Goal: Information Seeking & Learning: Learn about a topic

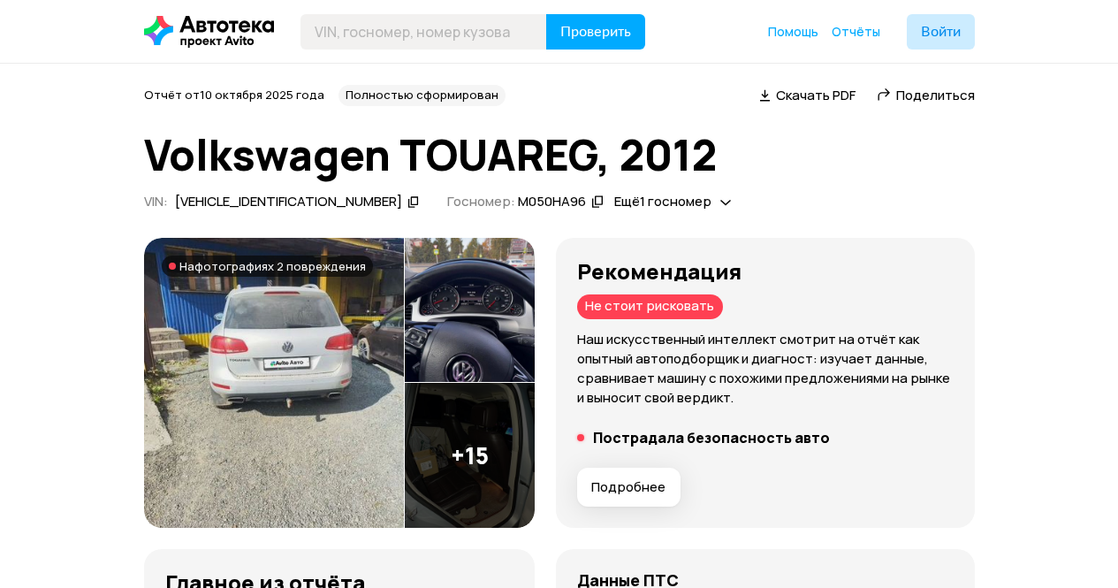
click at [285, 373] on img at bounding box center [274, 383] width 260 height 290
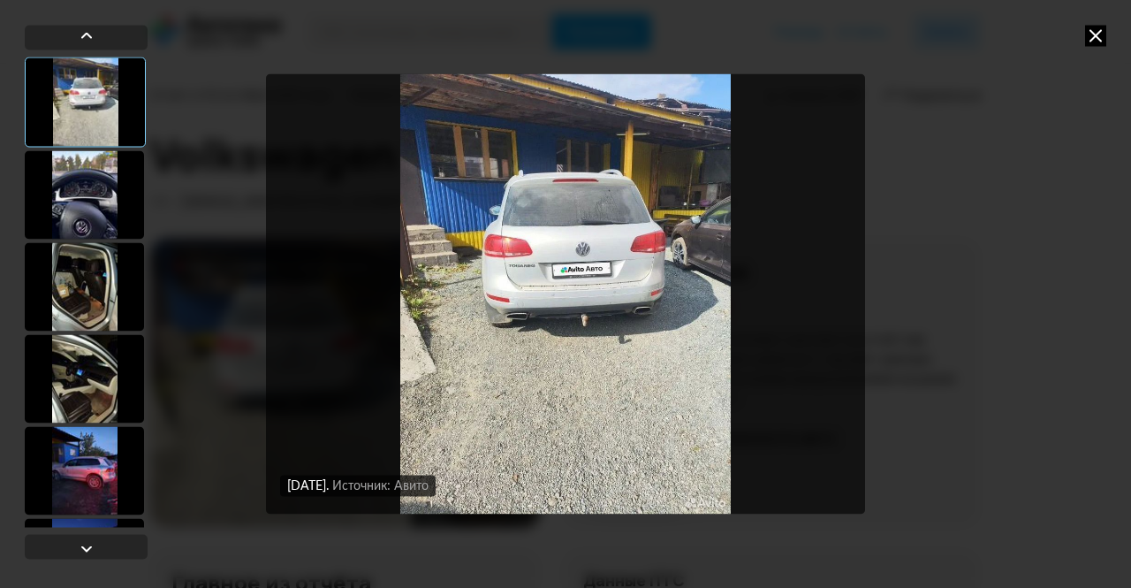
click at [105, 209] on div at bounding box center [84, 194] width 119 height 88
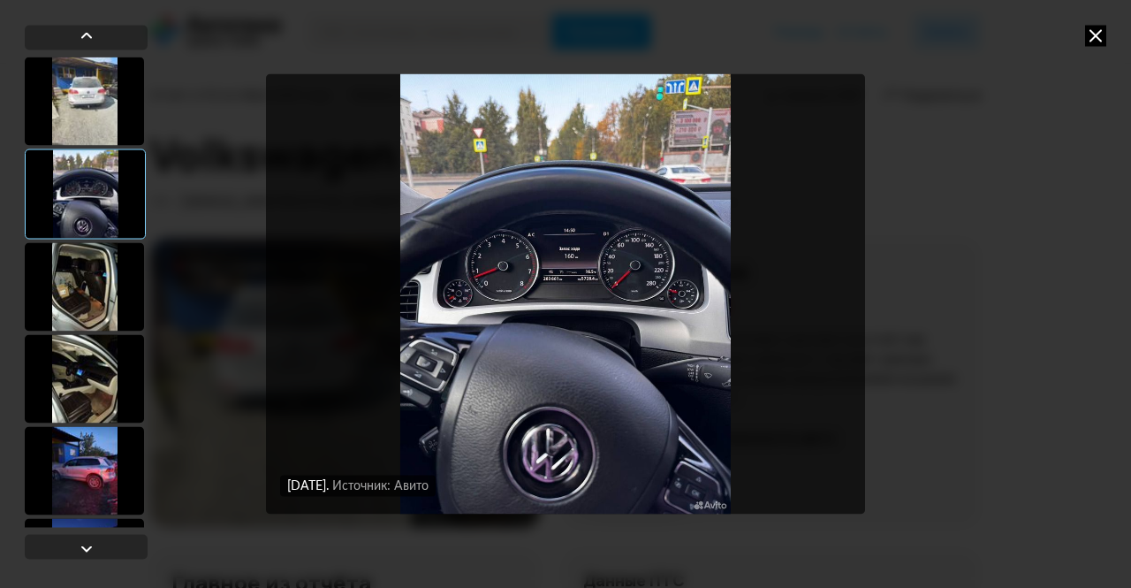
click at [67, 305] on div at bounding box center [84, 286] width 119 height 88
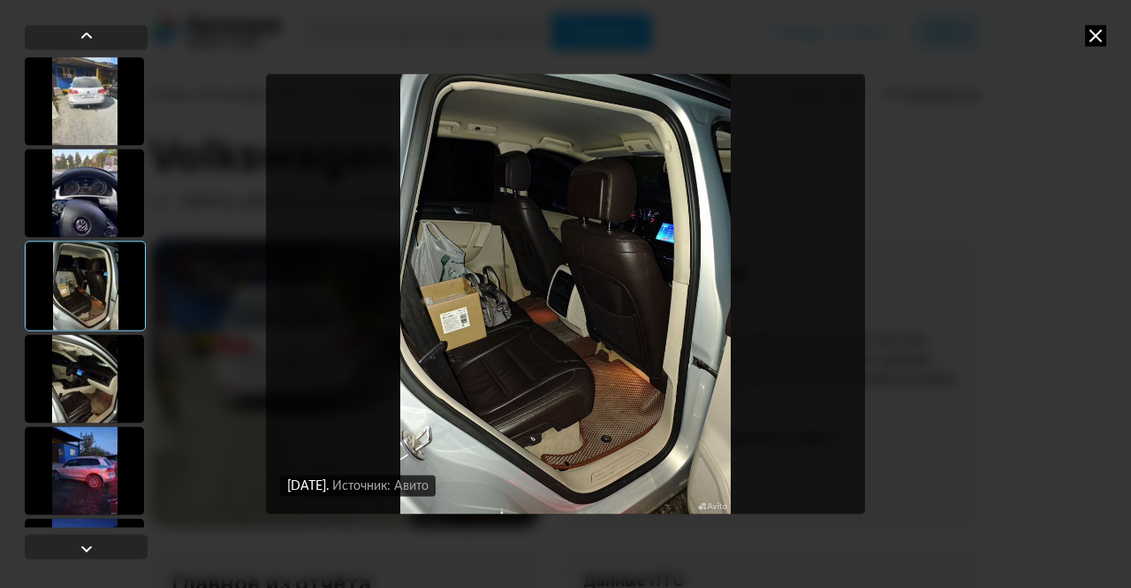
click at [74, 370] on div at bounding box center [84, 378] width 119 height 88
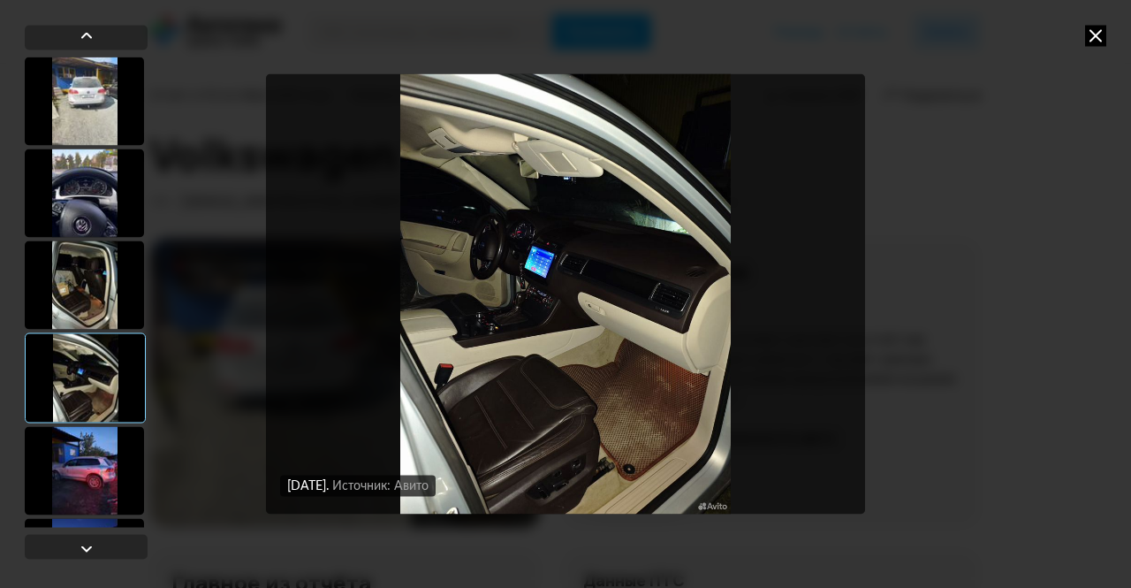
click at [84, 437] on div at bounding box center [84, 470] width 119 height 88
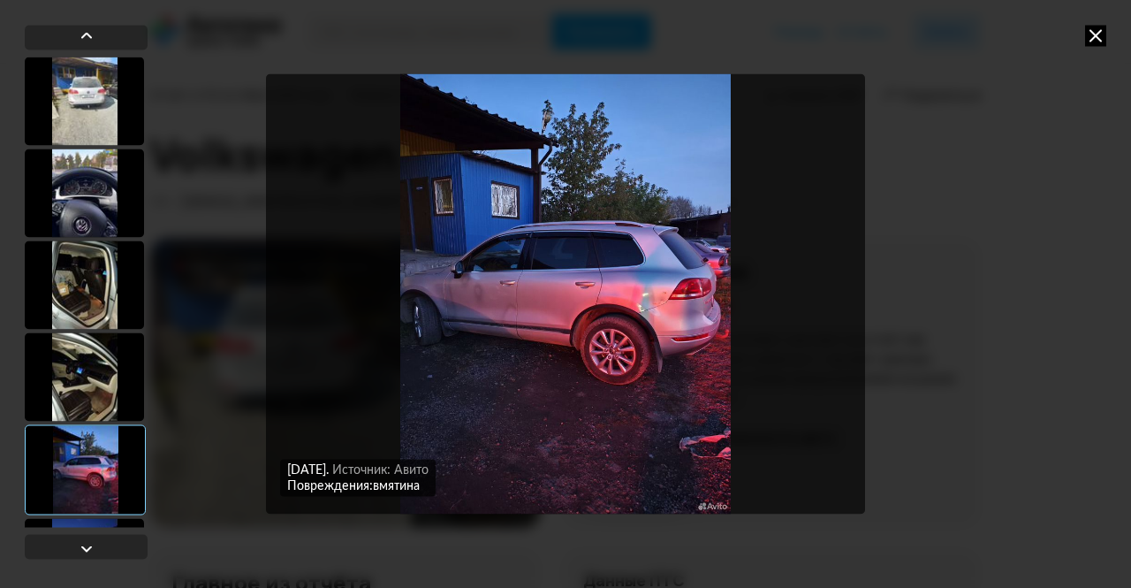
scroll to position [88, 0]
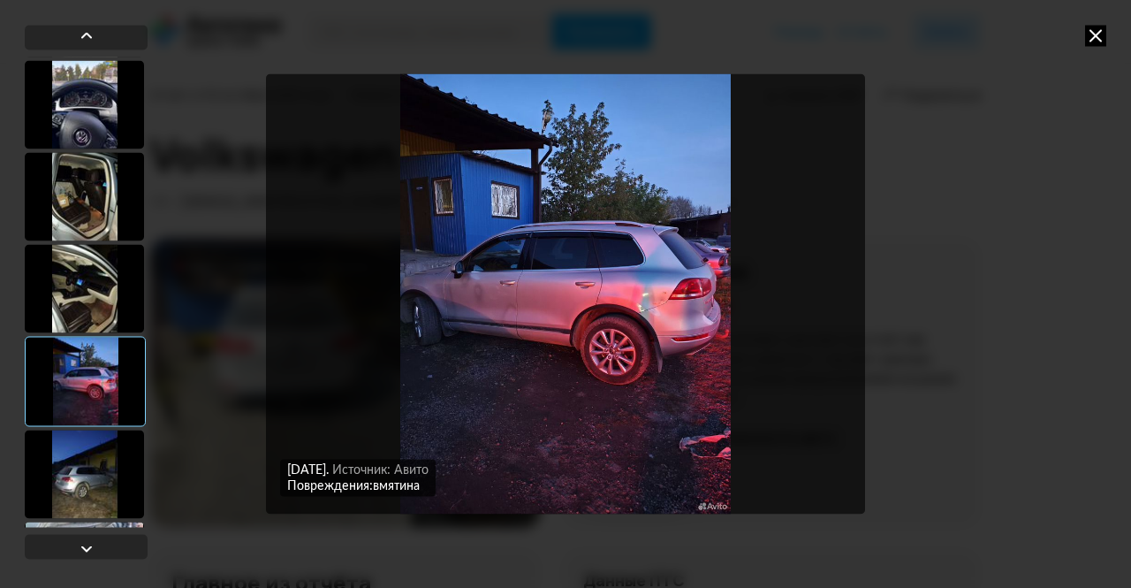
click at [98, 496] on div at bounding box center [84, 473] width 119 height 88
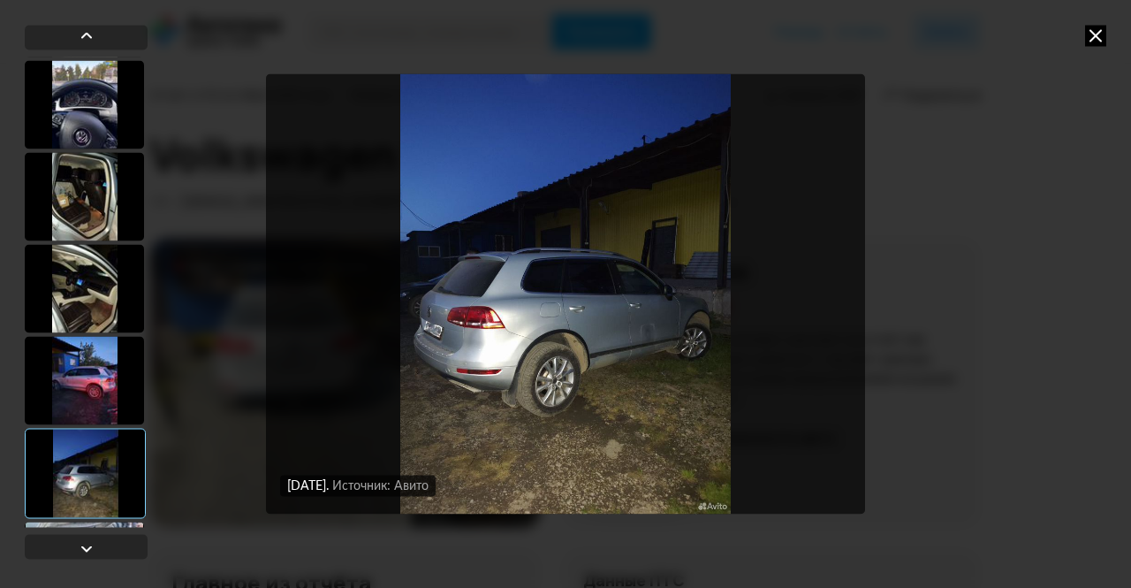
scroll to position [177, 0]
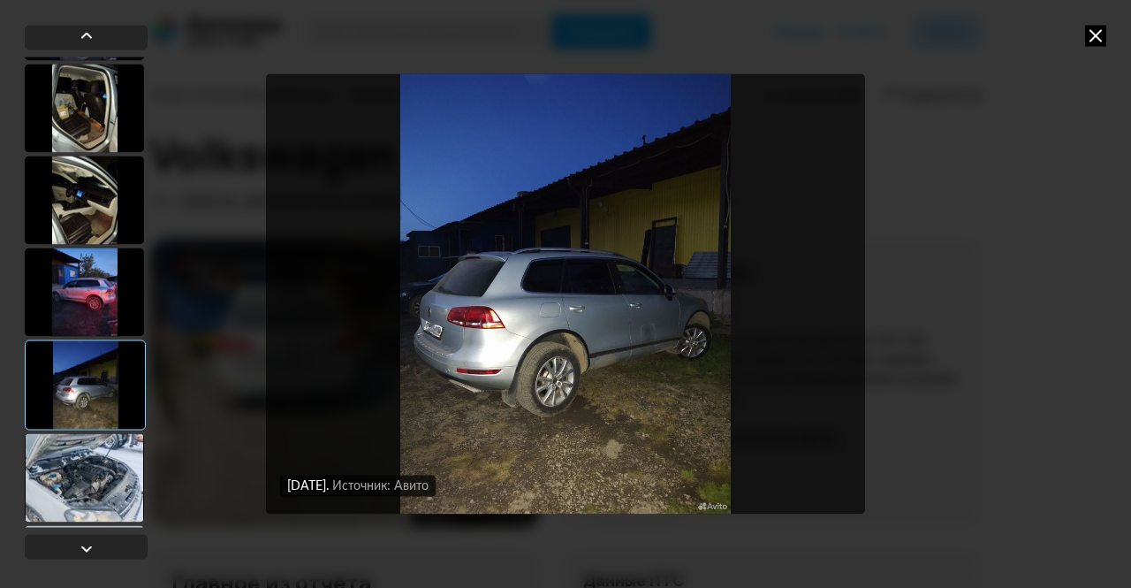
click at [94, 488] on div at bounding box center [84, 477] width 119 height 88
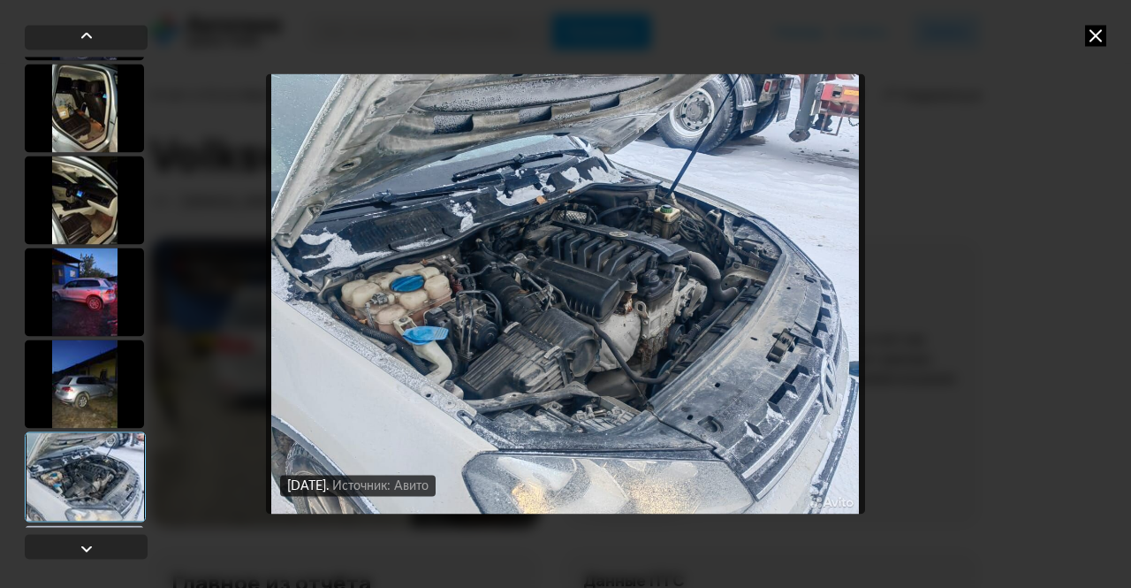
scroll to position [265, 0]
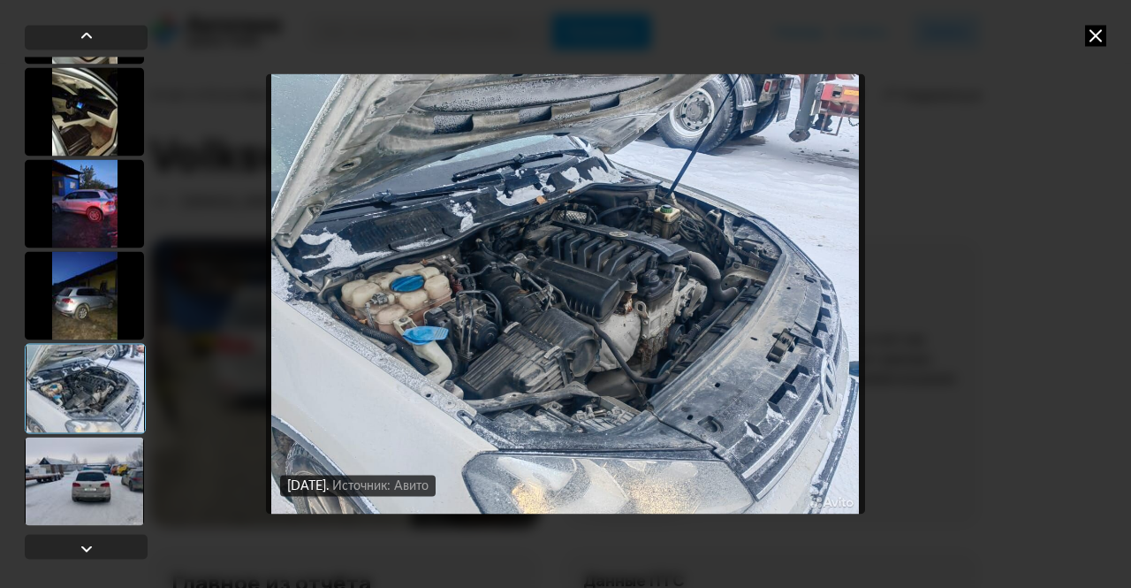
click at [95, 476] on div at bounding box center [84, 481] width 119 height 88
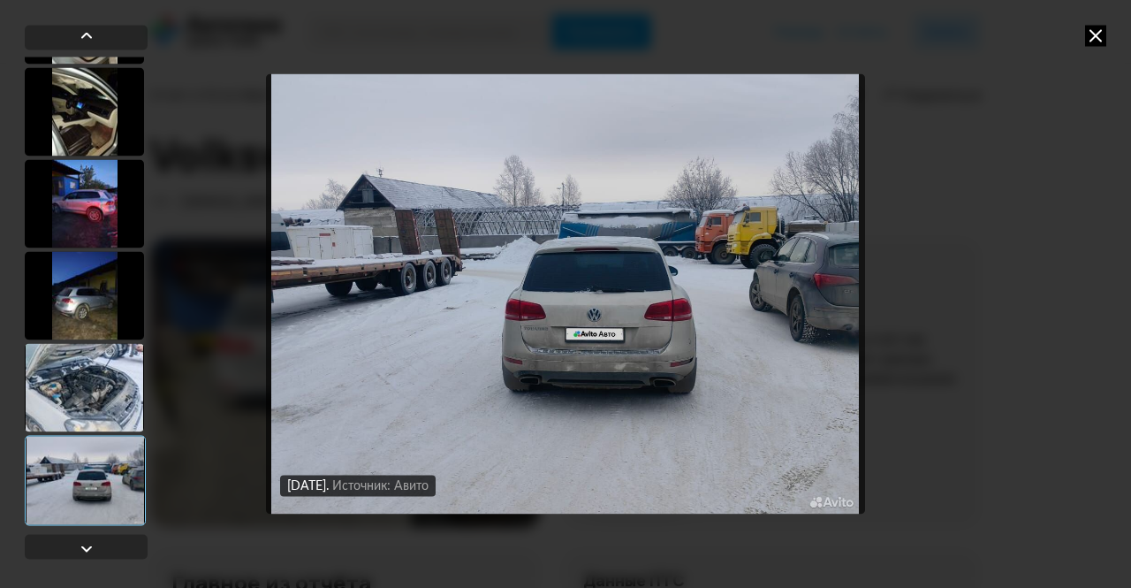
click at [632, 331] on img "Go to Slide 8" at bounding box center [565, 293] width 599 height 441
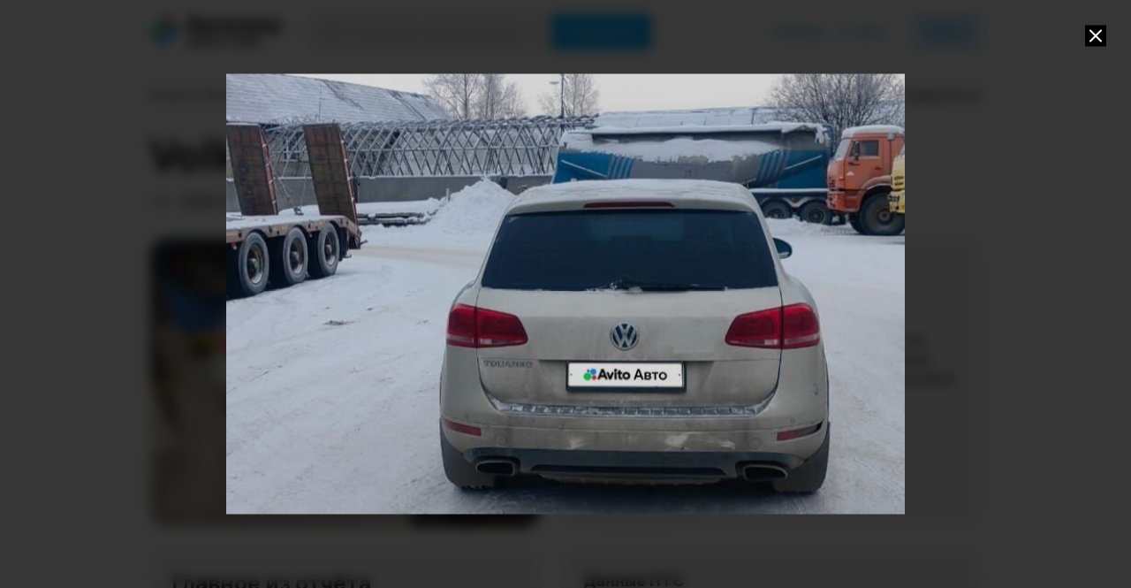
click at [632, 331] on div "Go to Slide 8" at bounding box center [565, 294] width 1357 height 882
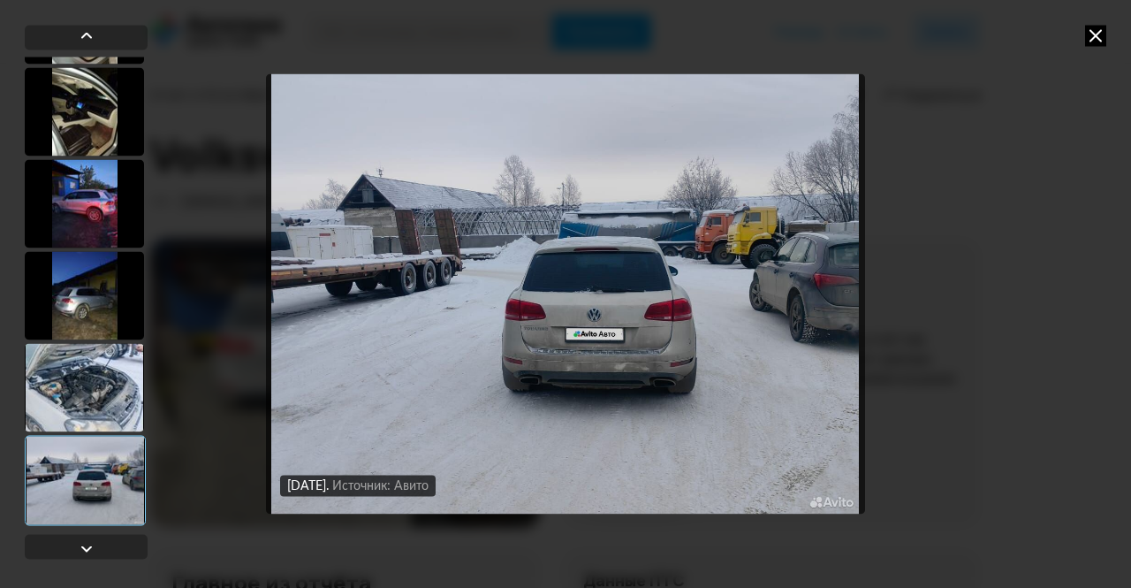
scroll to position [442, 0]
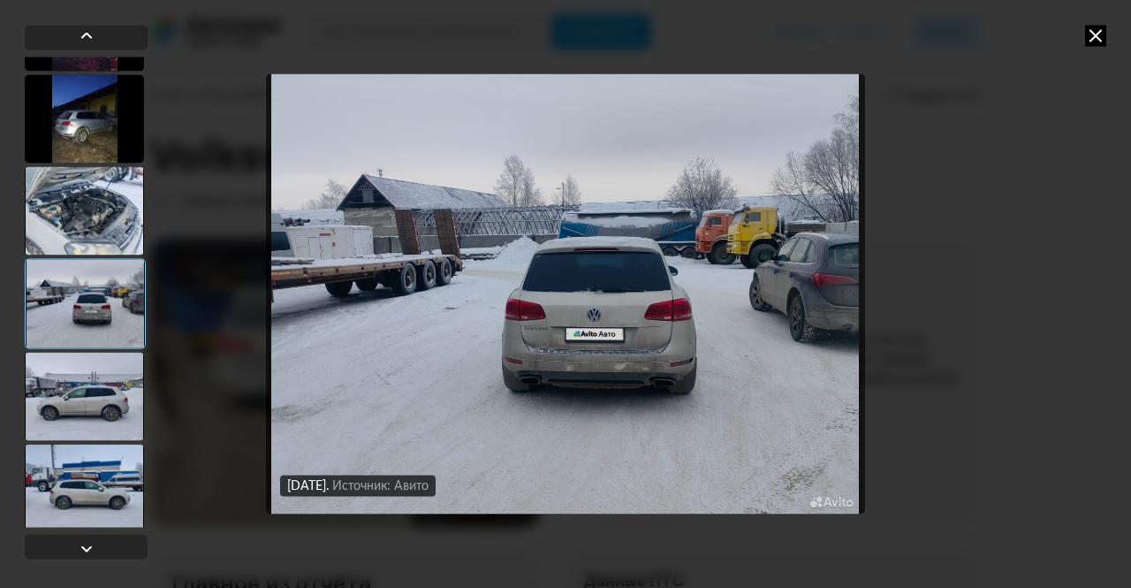
click at [87, 399] on div at bounding box center [84, 396] width 119 height 88
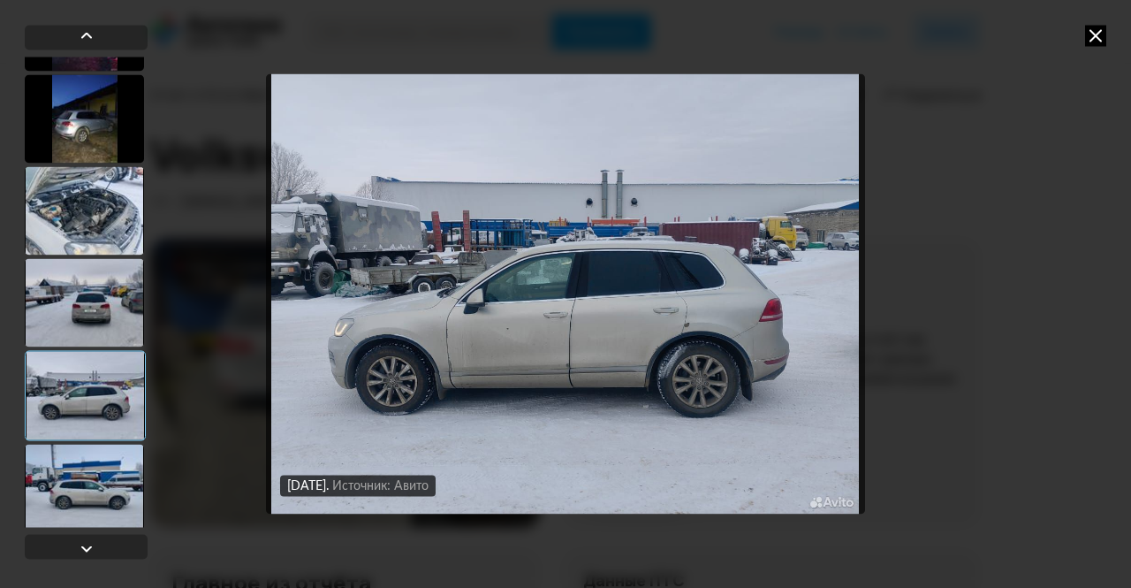
click at [492, 368] on img "Go to Slide 9" at bounding box center [565, 293] width 599 height 441
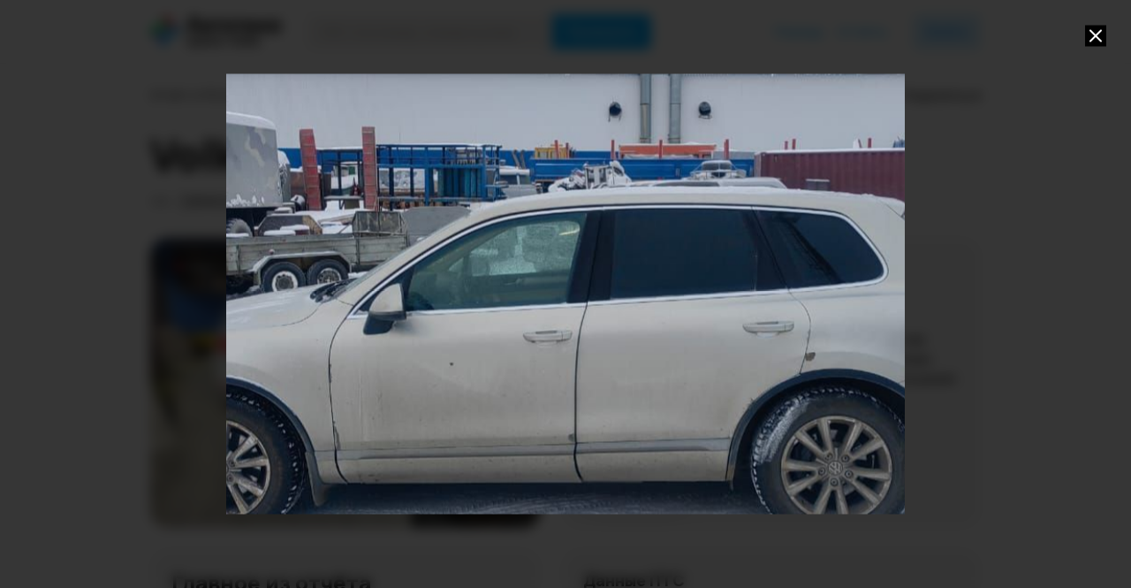
click at [327, 447] on div "Go to Slide 9" at bounding box center [565, 294] width 1357 height 882
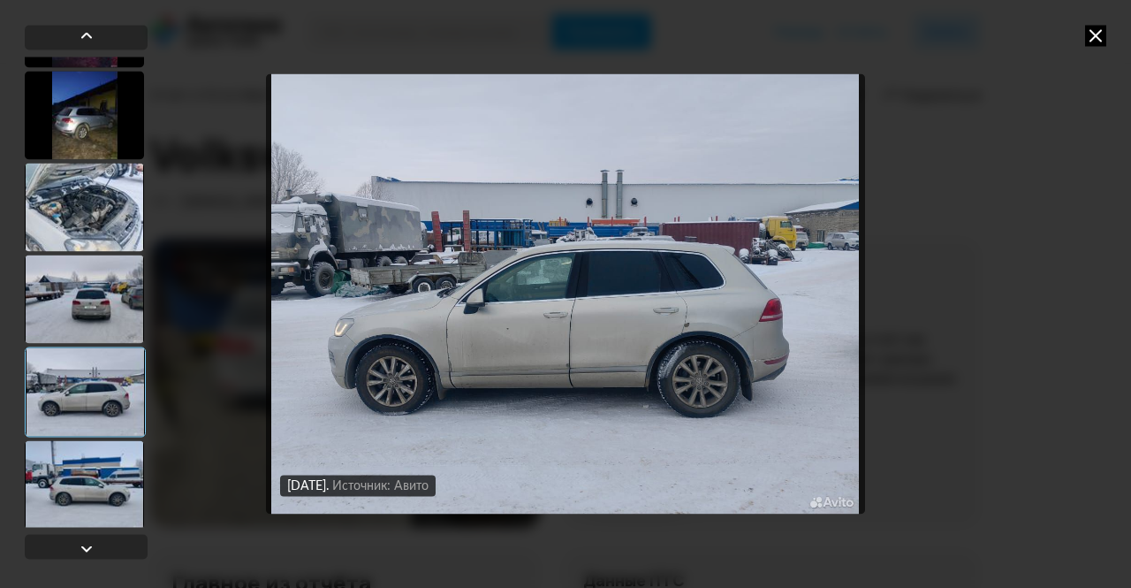
scroll to position [530, 0]
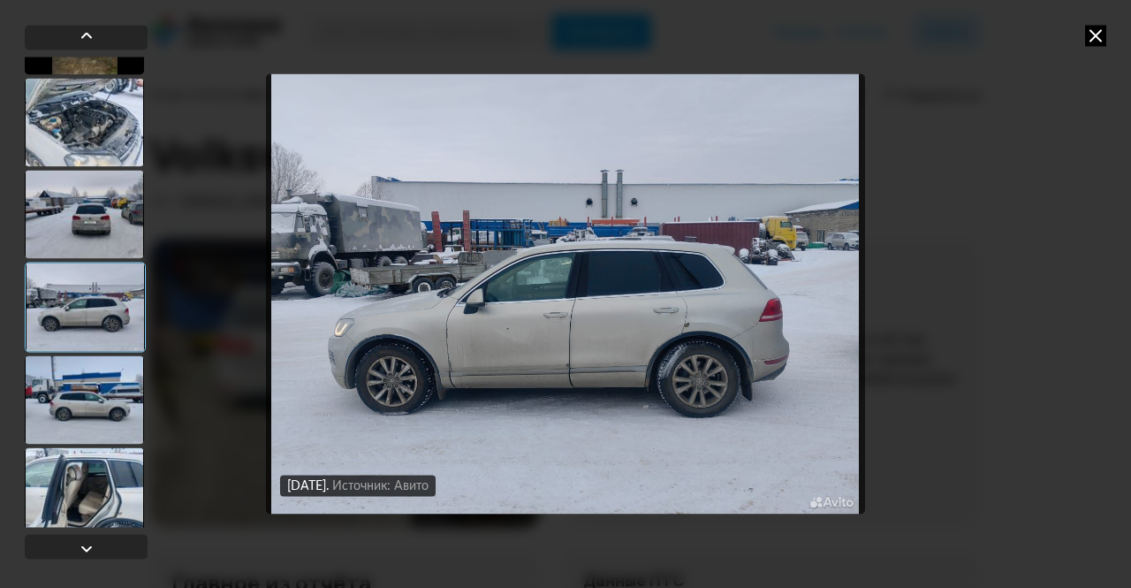
click at [104, 379] on div at bounding box center [84, 399] width 119 height 88
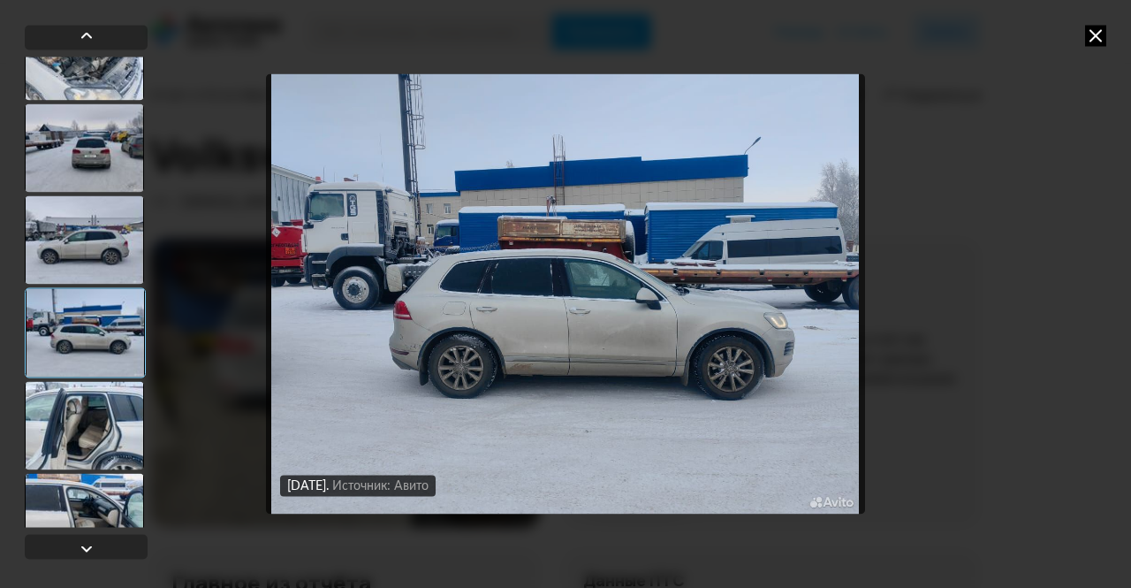
scroll to position [619, 0]
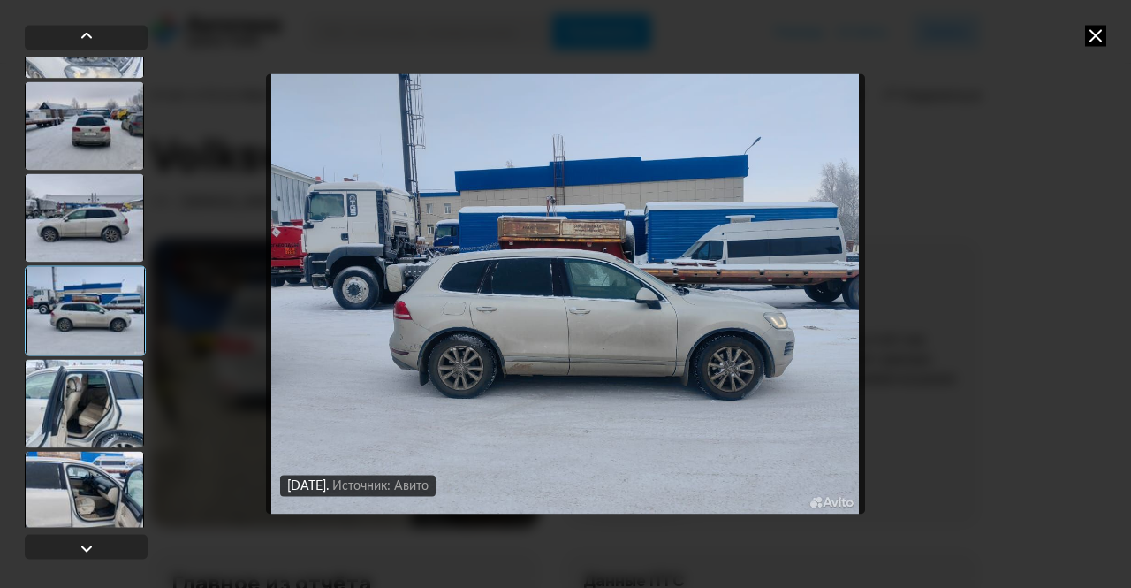
click at [106, 394] on div at bounding box center [84, 403] width 119 height 88
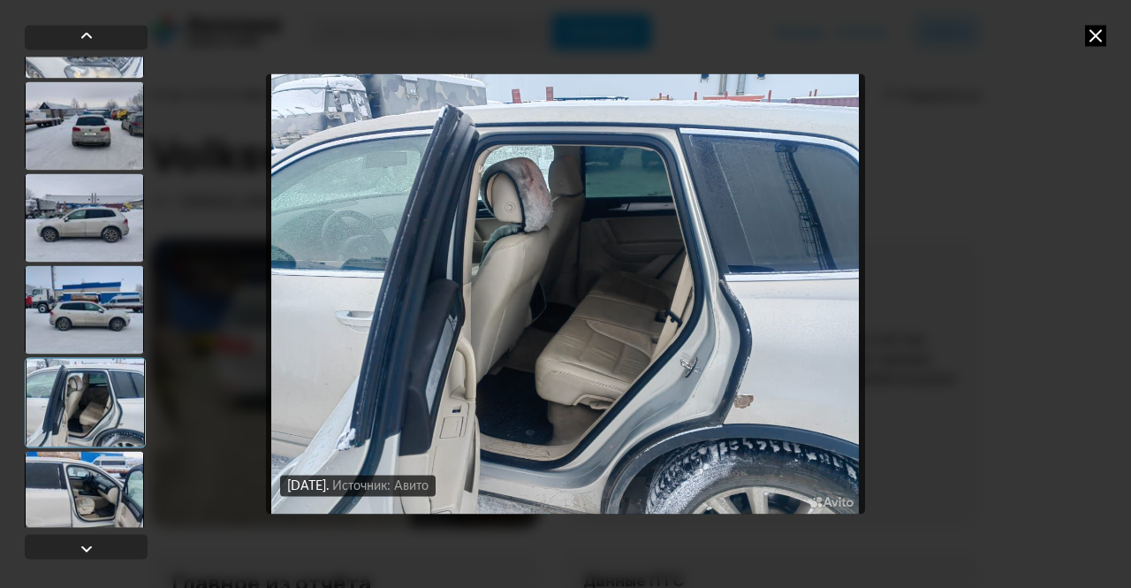
click at [85, 485] on div at bounding box center [84, 495] width 119 height 88
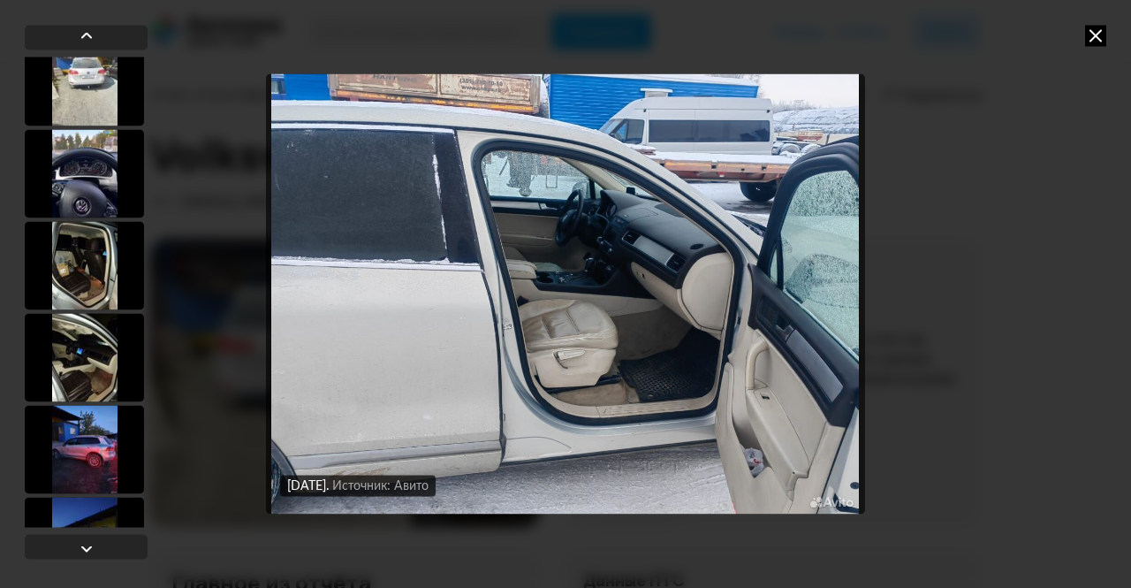
scroll to position [0, 0]
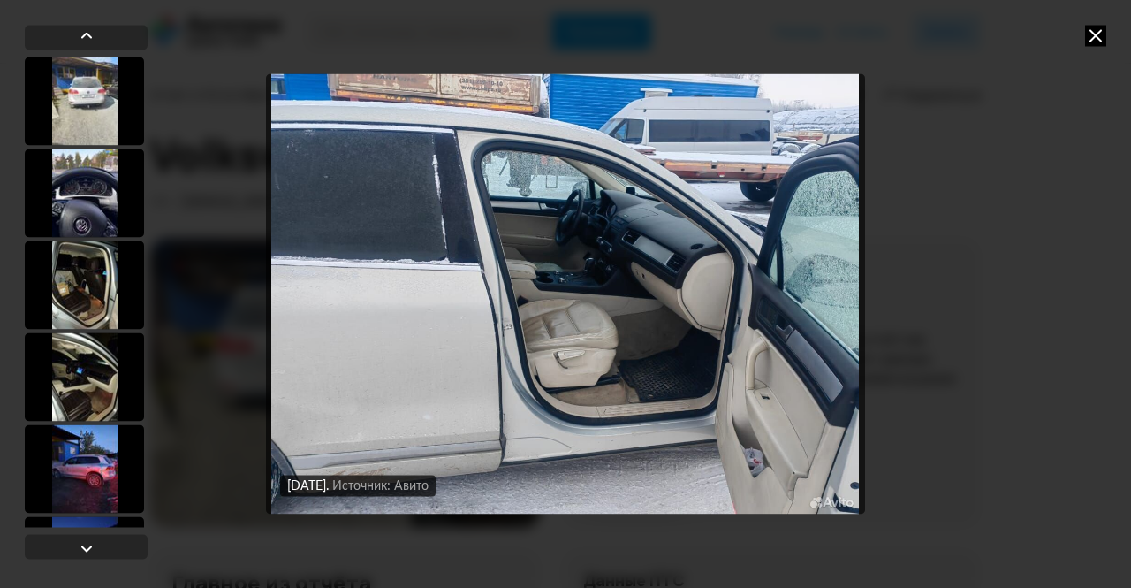
click at [95, 285] on div at bounding box center [84, 284] width 119 height 88
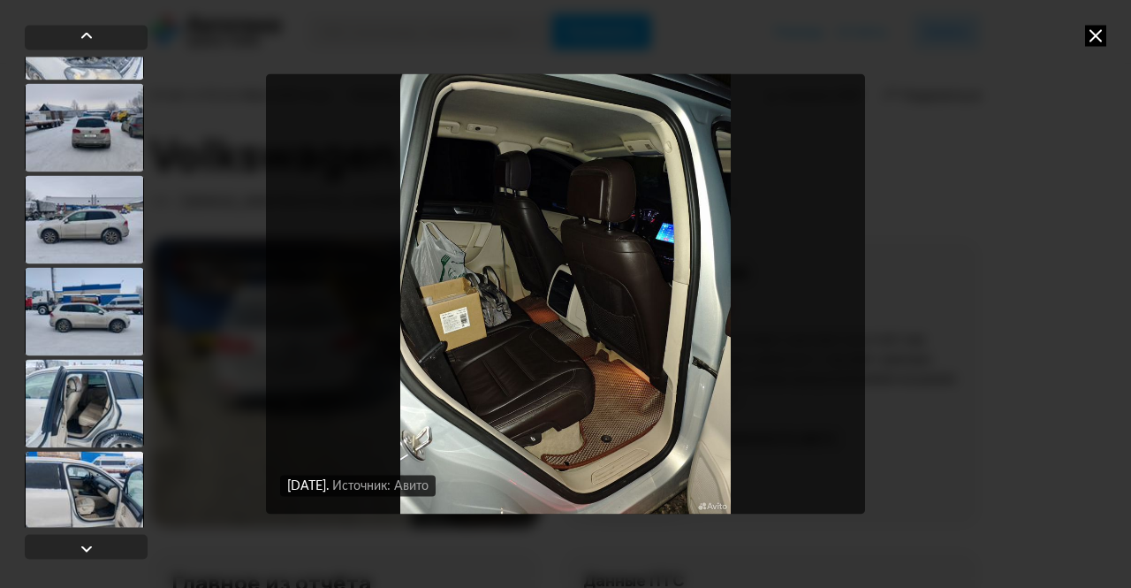
click at [119, 373] on div at bounding box center [84, 403] width 119 height 88
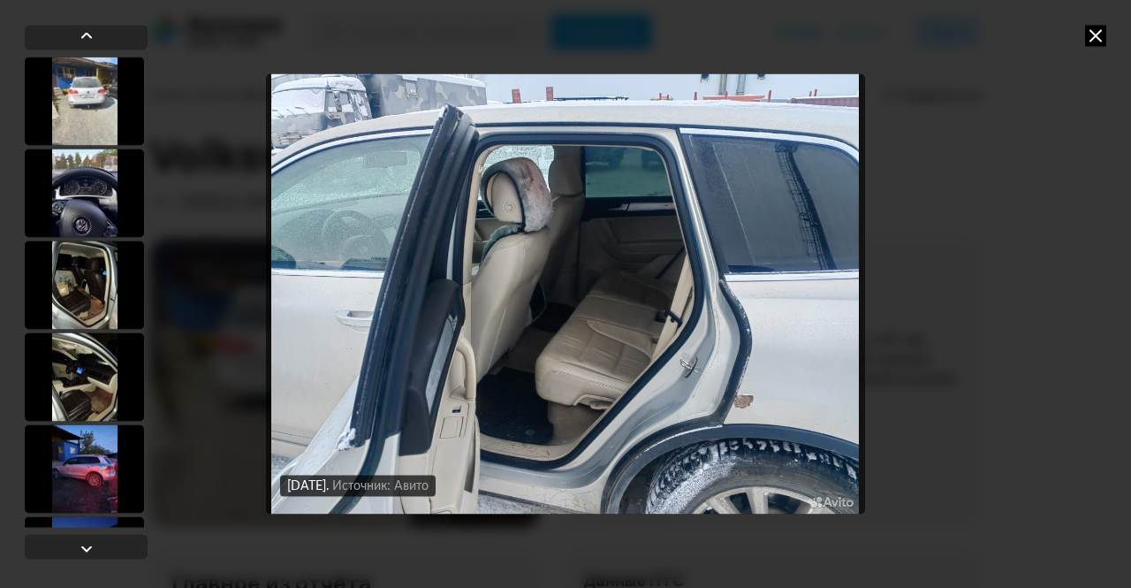
click at [110, 186] on div at bounding box center [84, 192] width 119 height 88
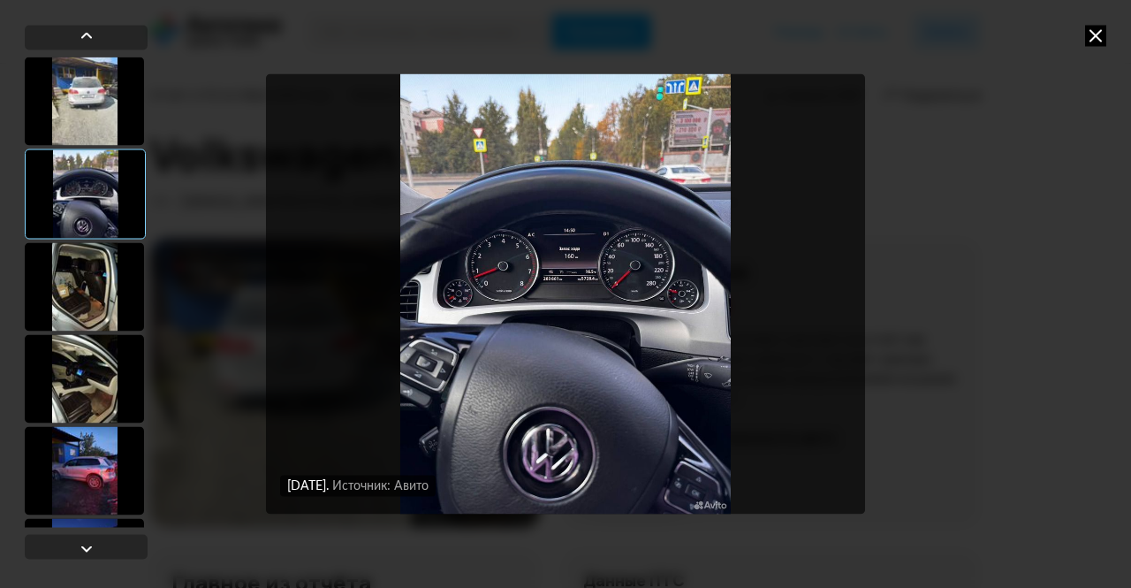
click at [92, 277] on div at bounding box center [84, 286] width 119 height 88
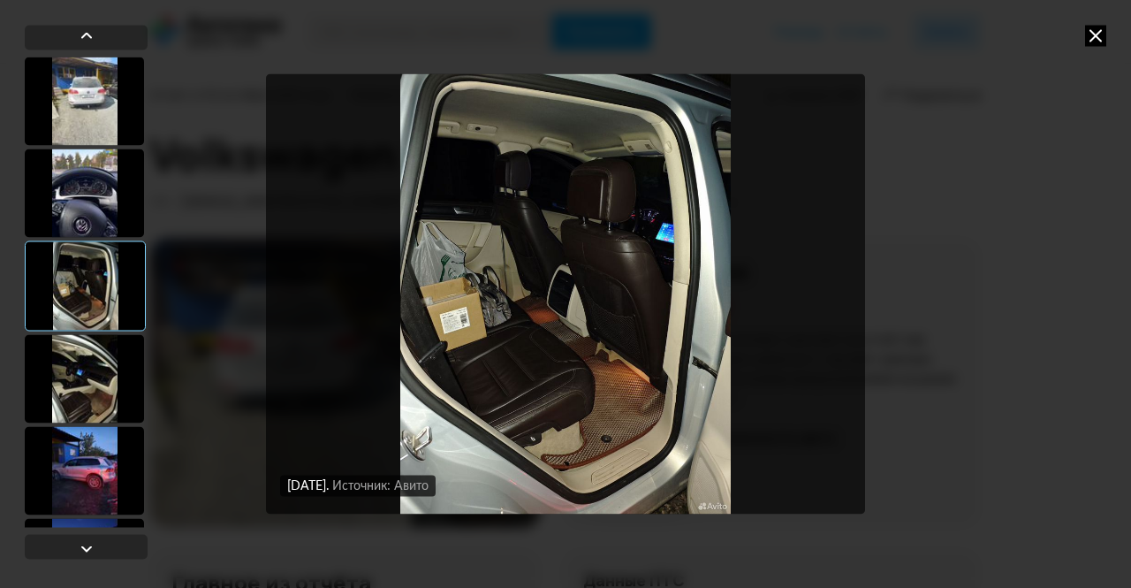
click at [637, 254] on img "Go to Slide 3" at bounding box center [565, 293] width 599 height 441
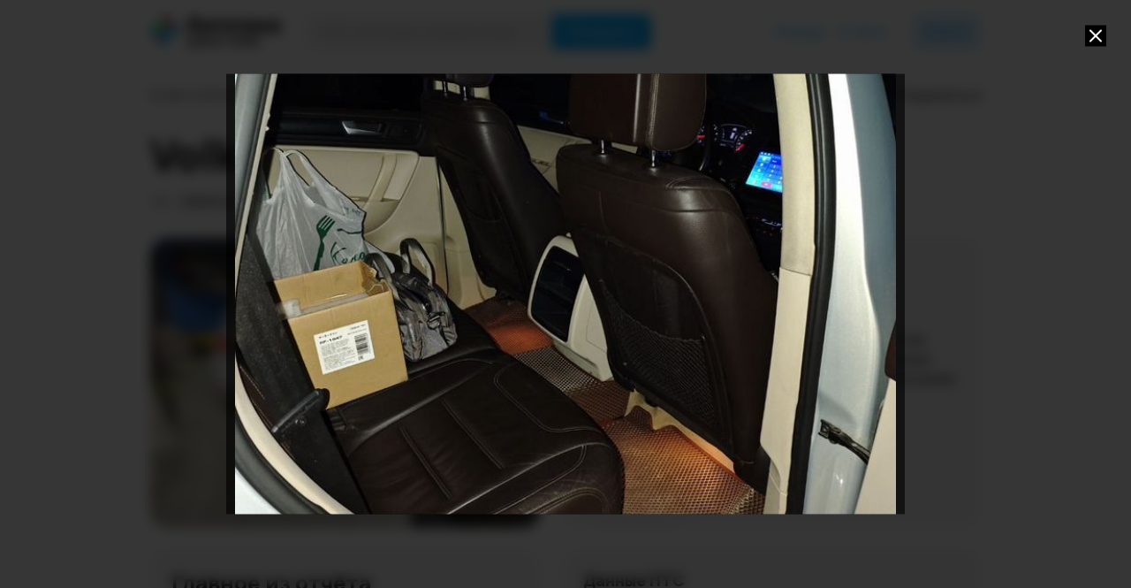
click at [637, 254] on div "Go to Slide 3" at bounding box center [565, 294] width 1357 height 882
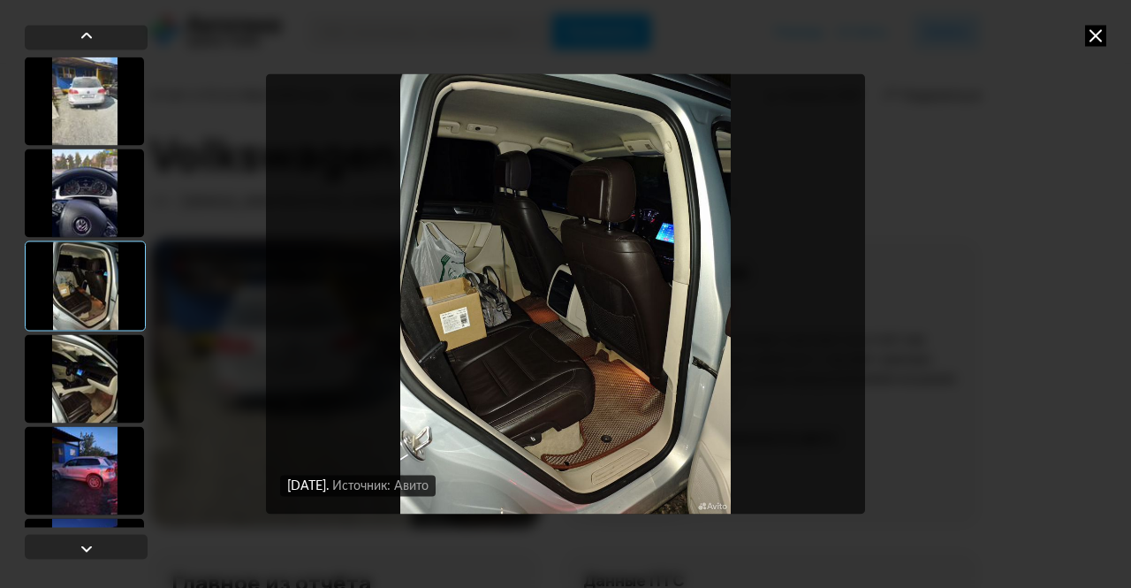
drag, startPoint x: 73, startPoint y: 205, endPoint x: 87, endPoint y: 139, distance: 67.6
click at [73, 206] on div at bounding box center [84, 192] width 119 height 88
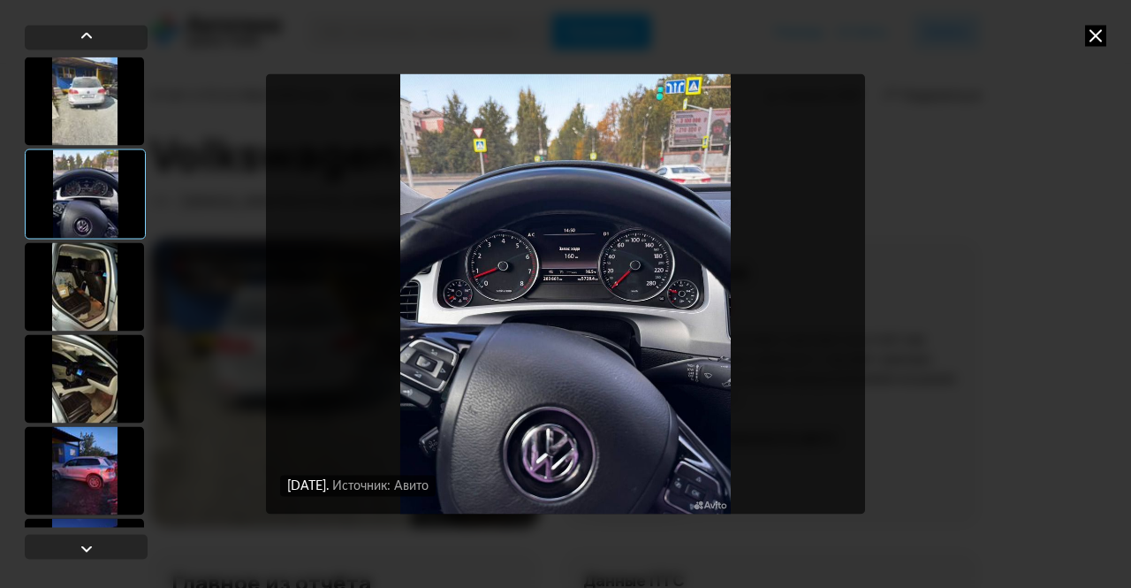
click at [535, 236] on img "Go to Slide 2" at bounding box center [565, 293] width 599 height 441
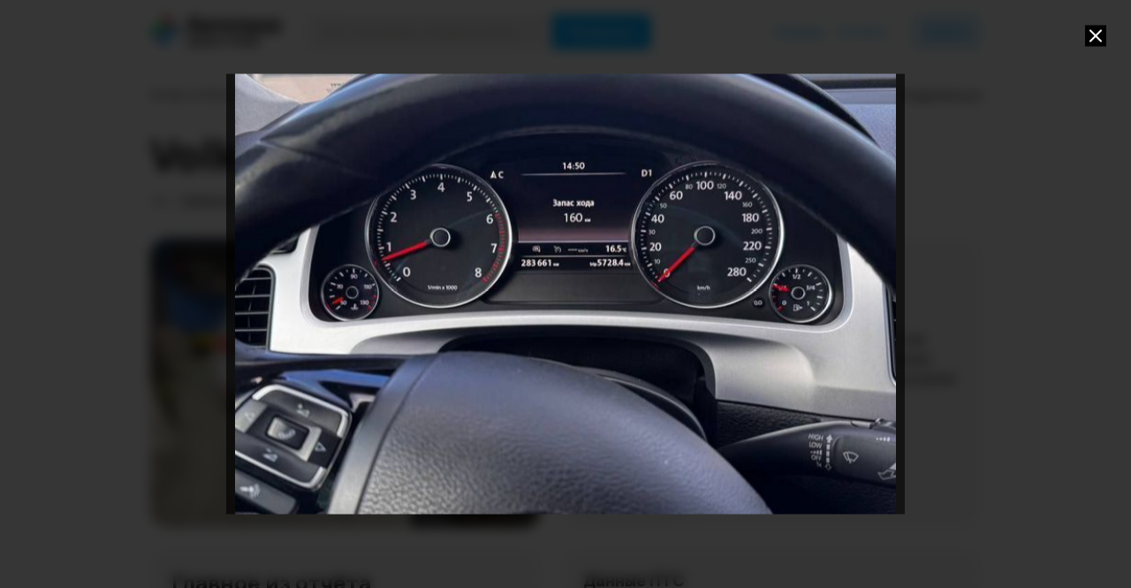
click at [593, 278] on div "Go to Slide 2" at bounding box center [565, 293] width 1357 height 882
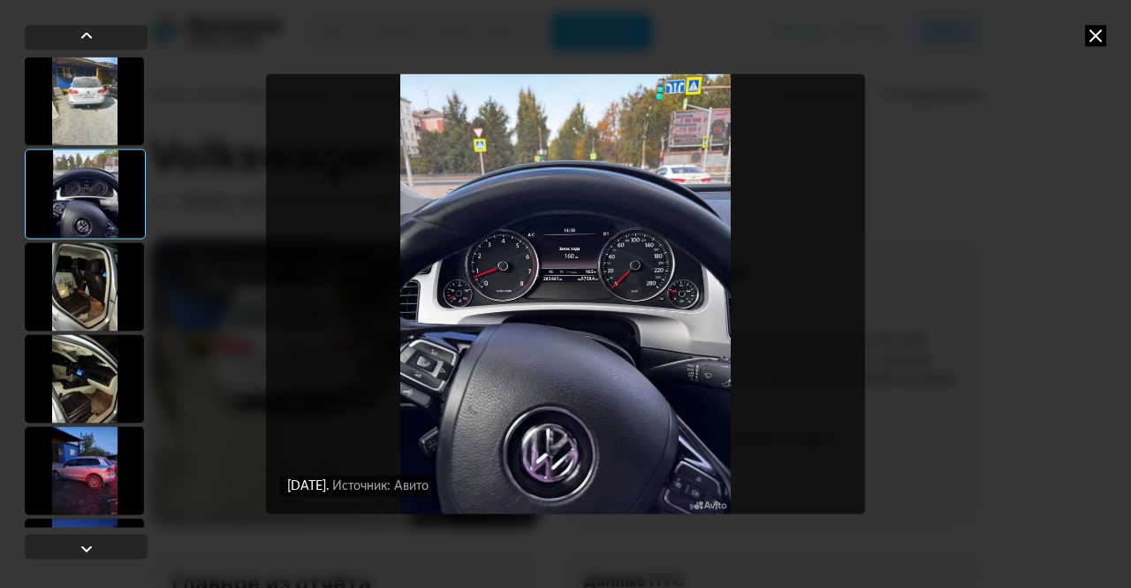
click at [1105, 29] on icon at bounding box center [1095, 35] width 21 height 21
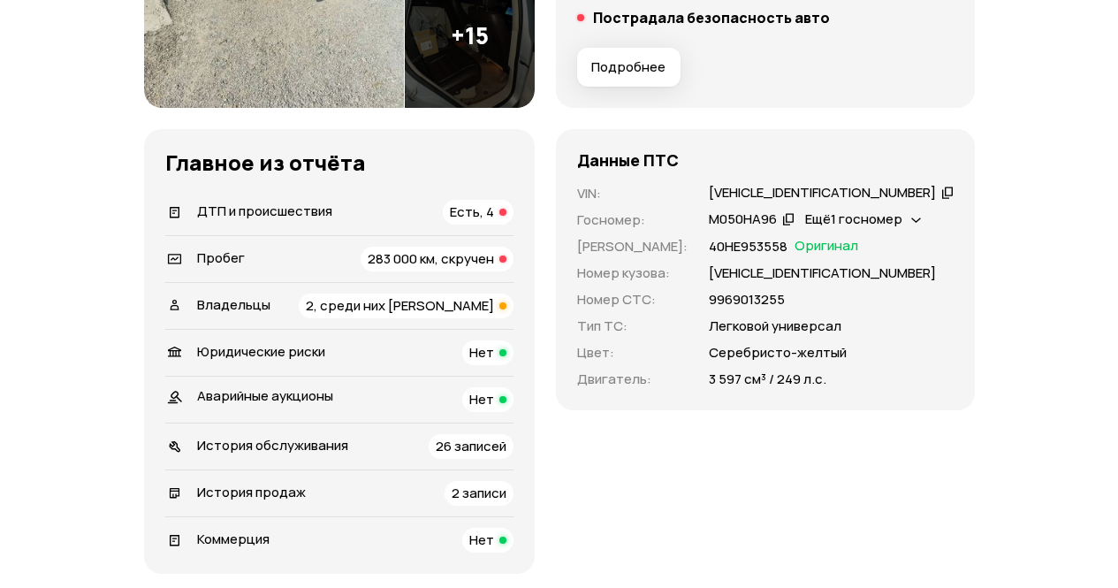
scroll to position [442, 0]
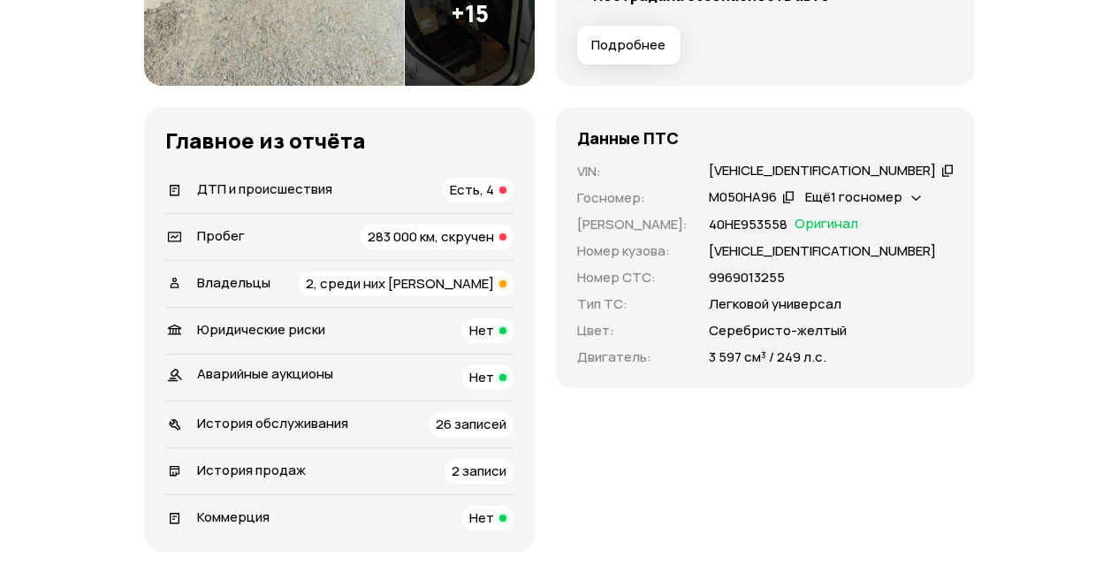
click at [494, 184] on span "Есть, 4" at bounding box center [472, 189] width 44 height 19
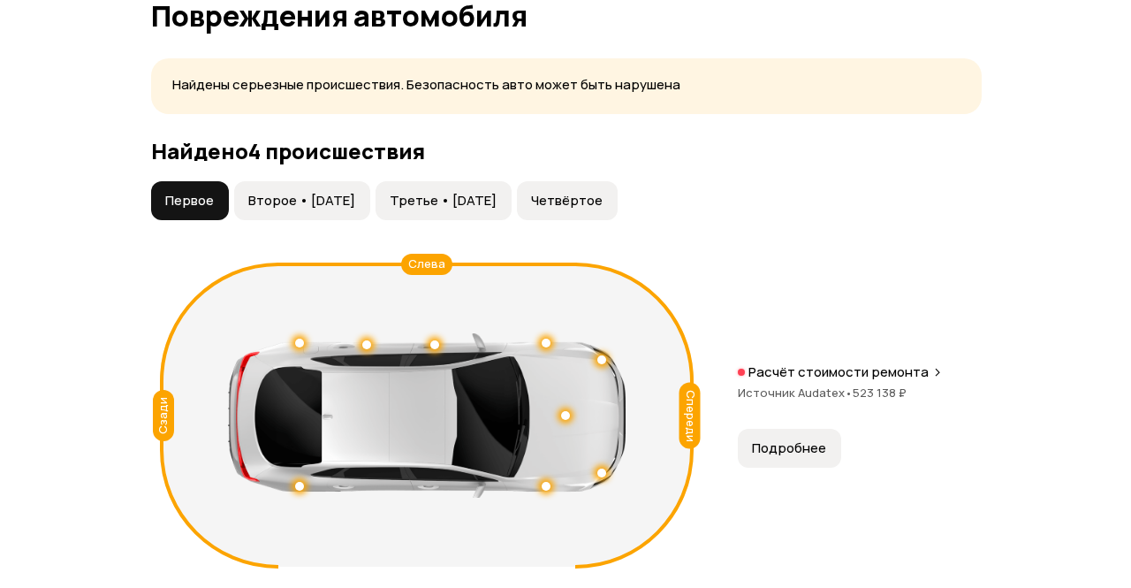
scroll to position [1962, 0]
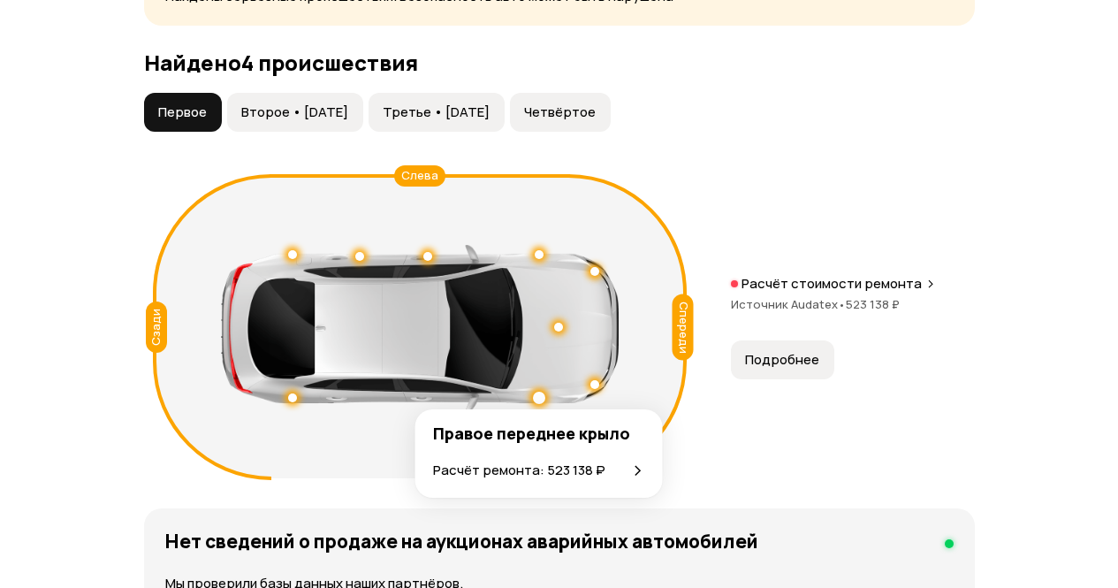
click at [552, 475] on p "Расчёт ремонта: 523 138 ₽" at bounding box center [519, 469] width 172 height 19
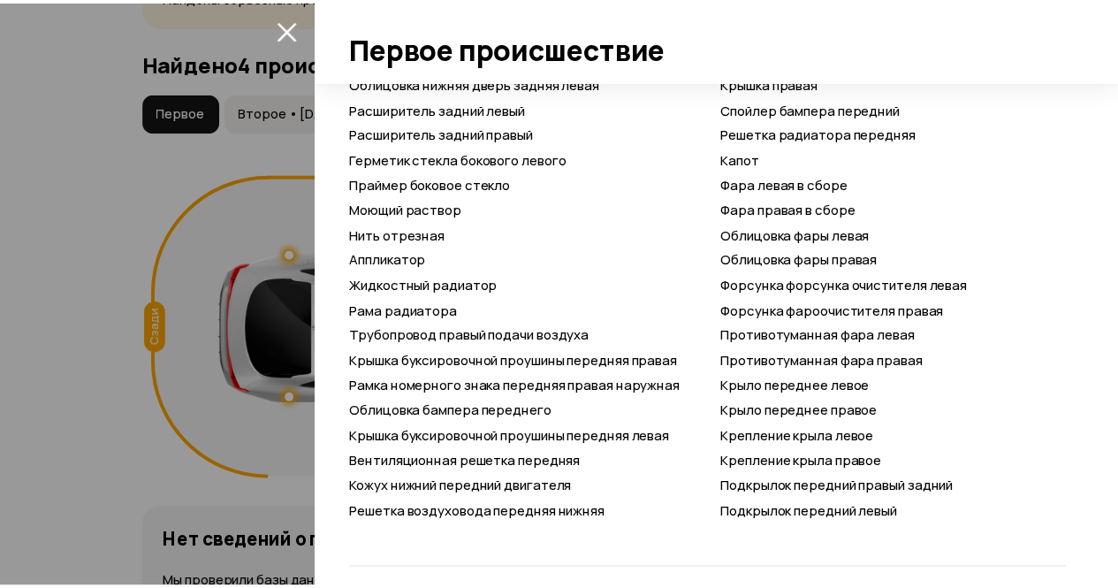
scroll to position [1781, 0]
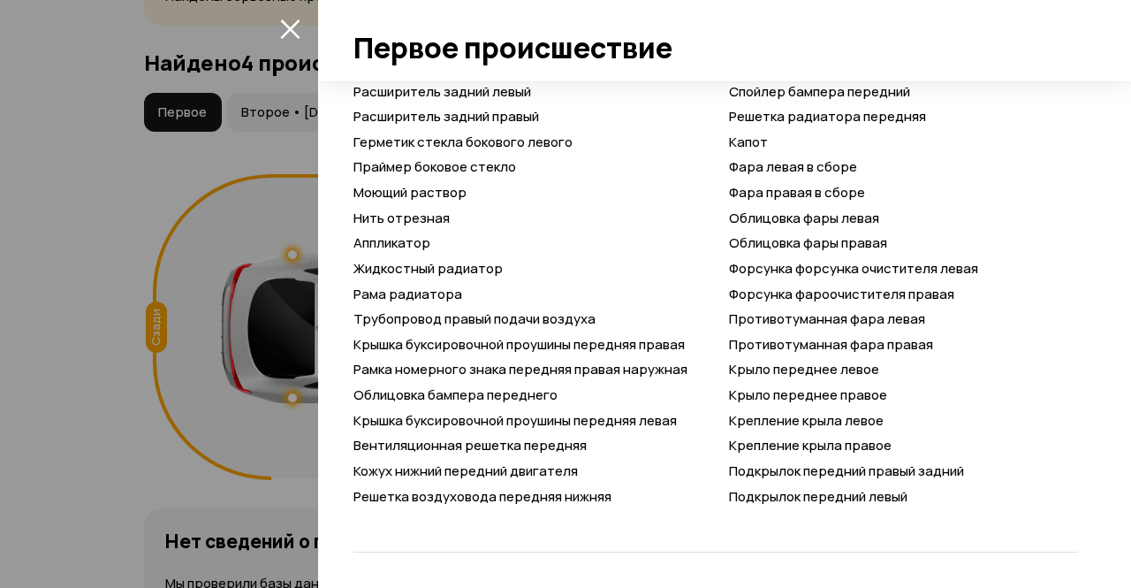
click at [40, 450] on div at bounding box center [565, 294] width 1131 height 588
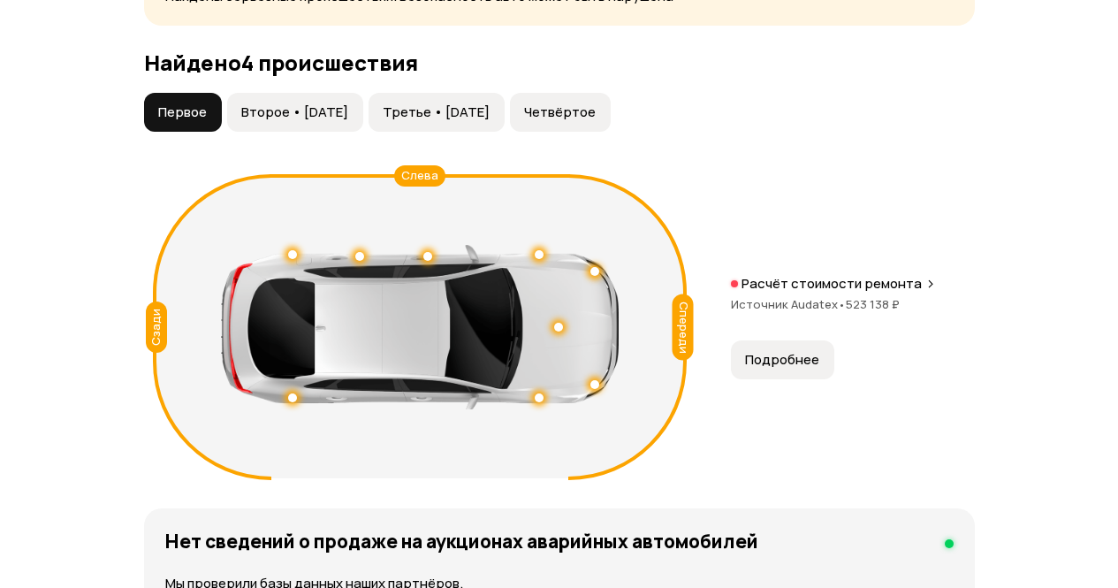
click at [351, 103] on button "Второе • [DATE]" at bounding box center [295, 112] width 136 height 39
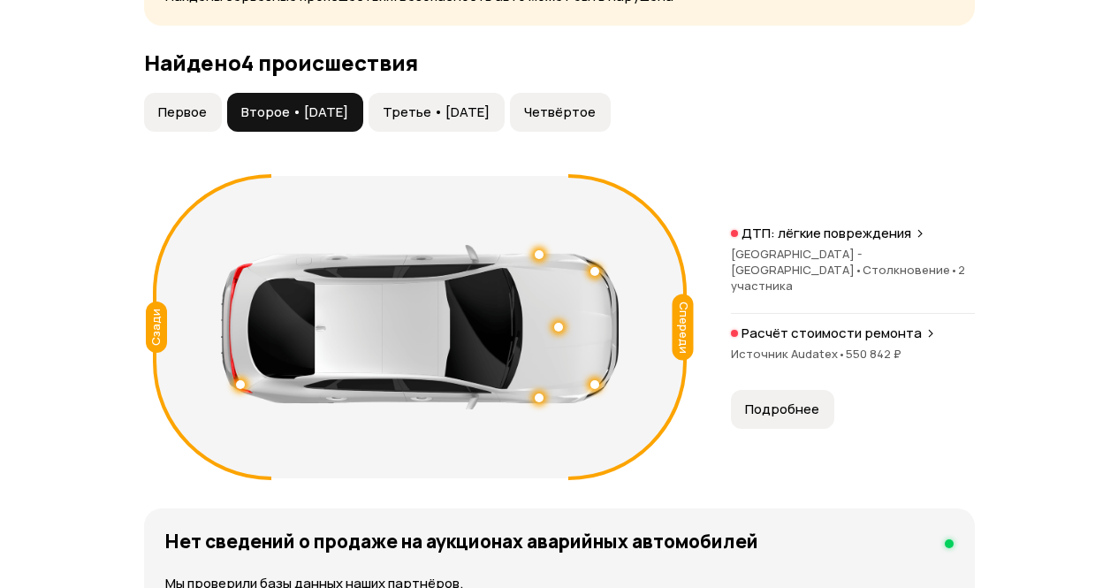
click at [178, 123] on button "Первое" at bounding box center [183, 112] width 78 height 39
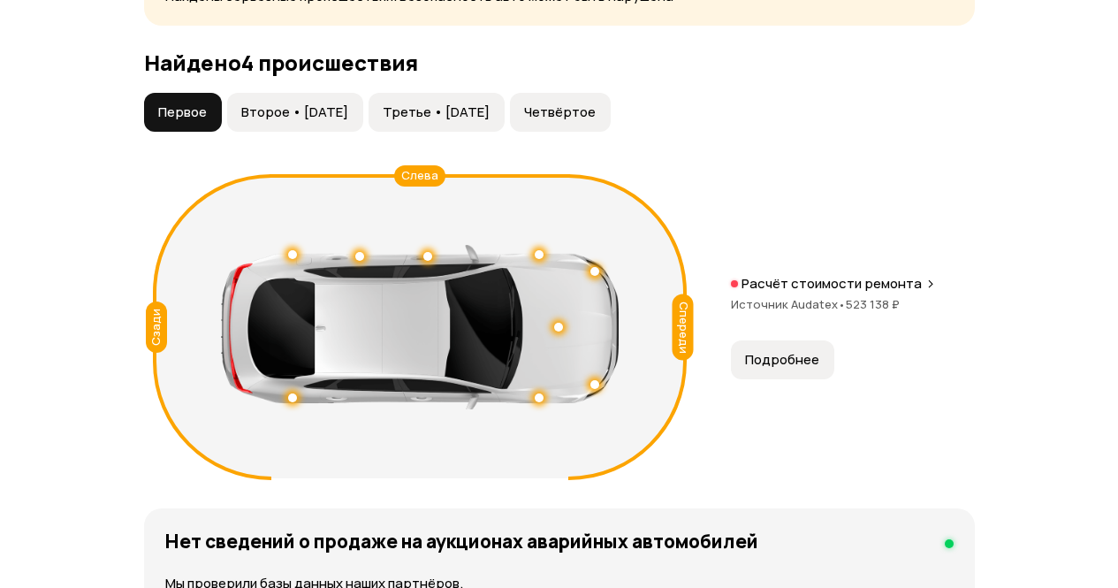
click at [464, 103] on span "Третье • [DATE]" at bounding box center [436, 112] width 107 height 18
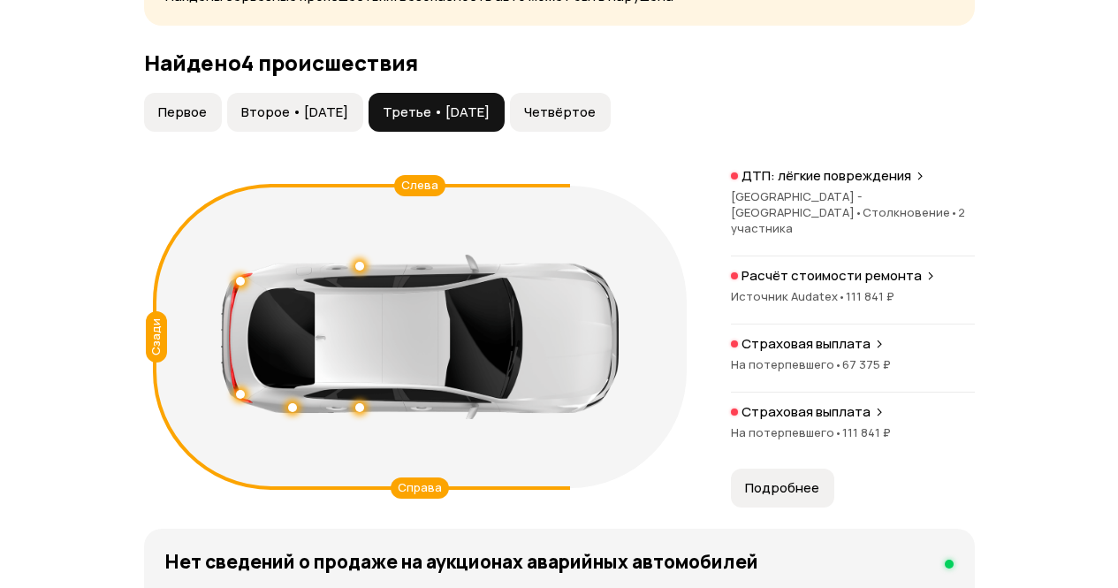
click at [194, 123] on button "Первое" at bounding box center [183, 112] width 78 height 39
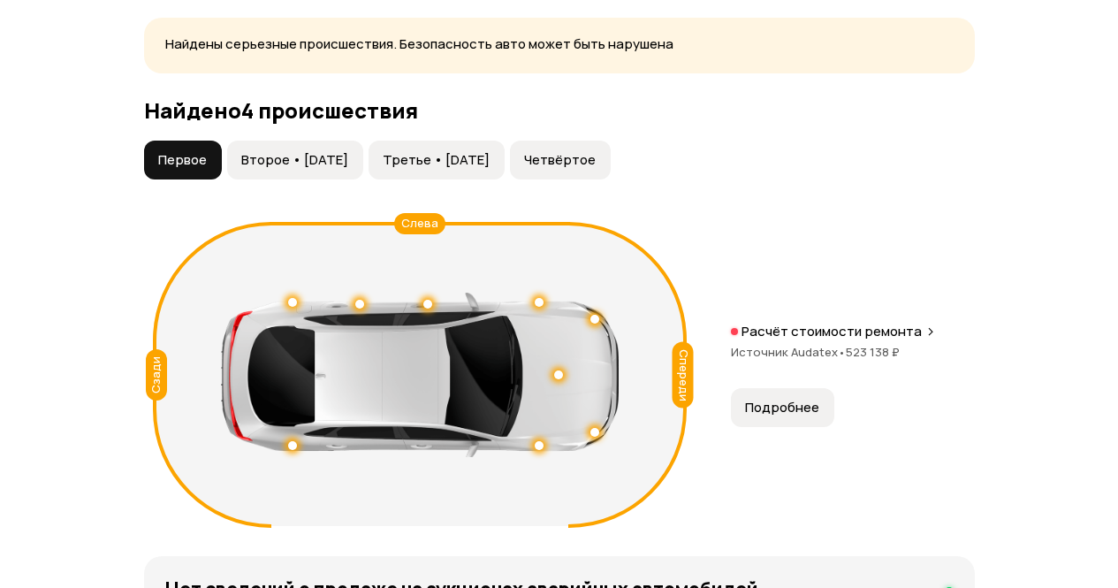
scroll to position [1962, 0]
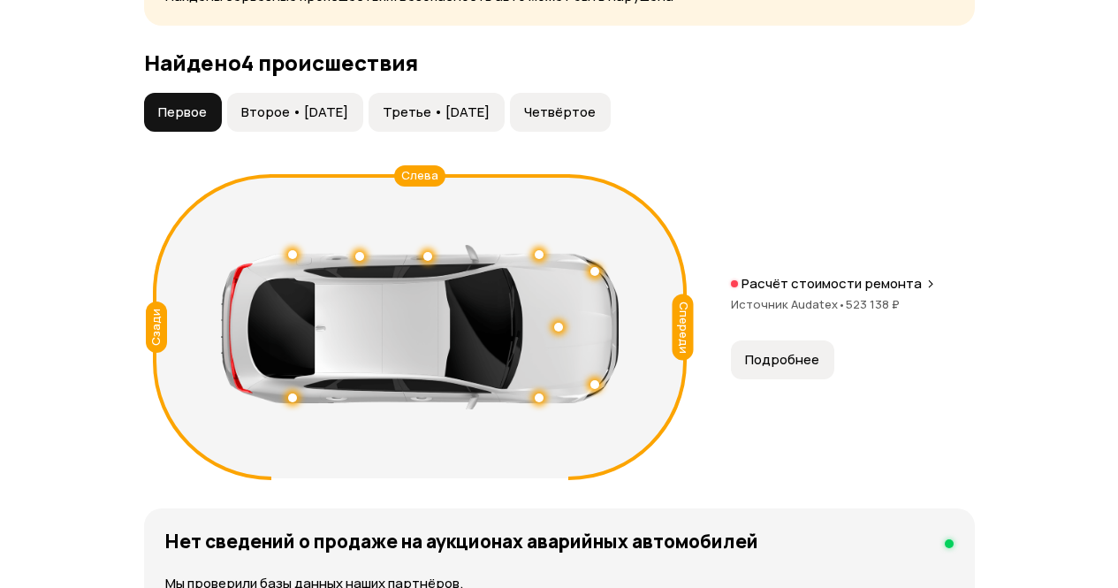
click at [321, 118] on span "Второе • [DATE]" at bounding box center [294, 112] width 107 height 18
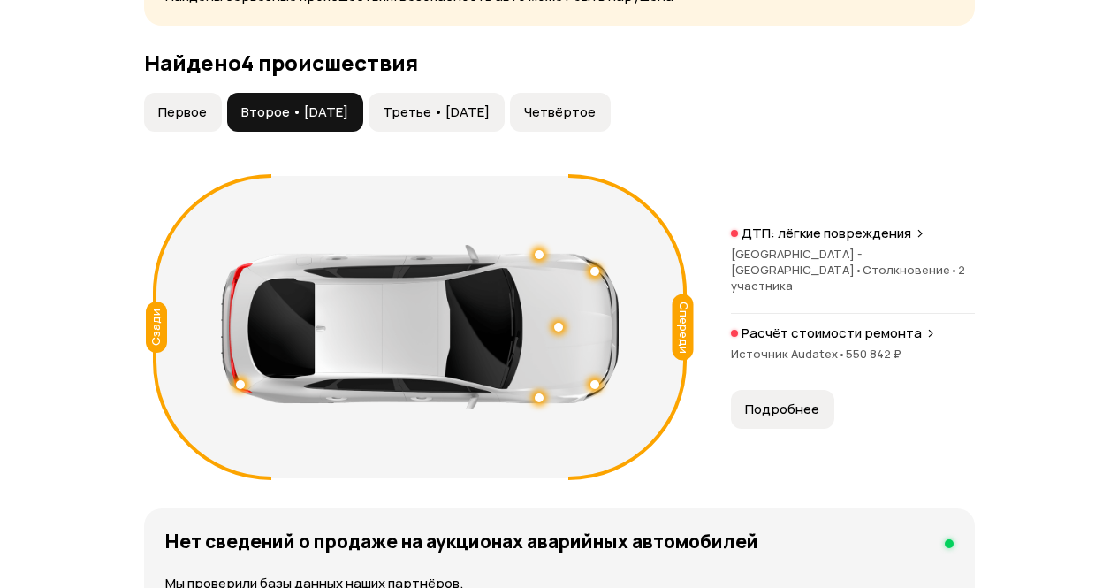
click at [445, 110] on span "Третье • [DATE]" at bounding box center [436, 112] width 107 height 18
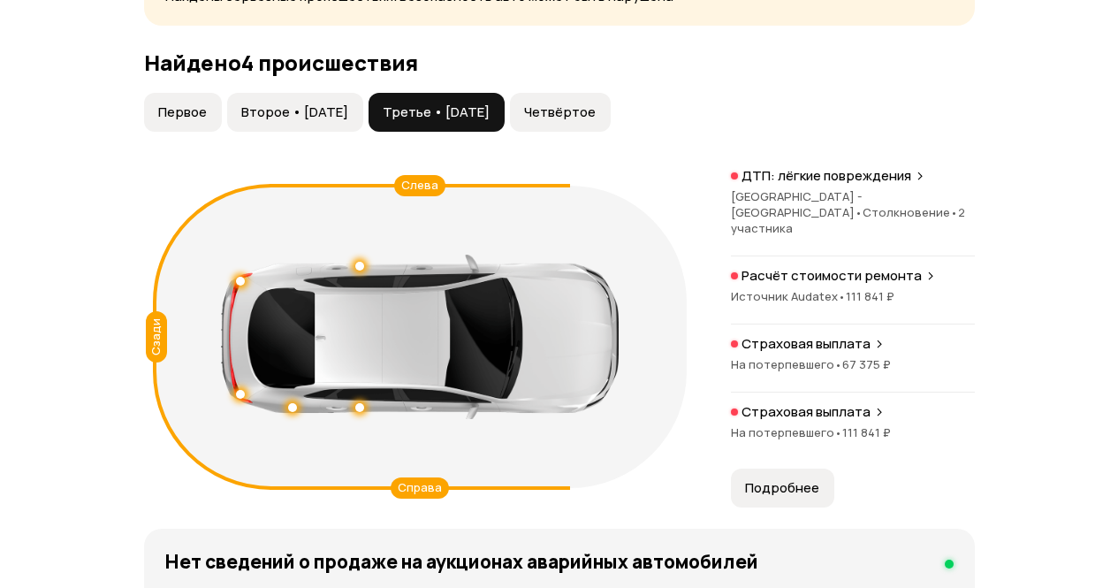
click at [290, 110] on span "Второе • [DATE]" at bounding box center [294, 112] width 107 height 18
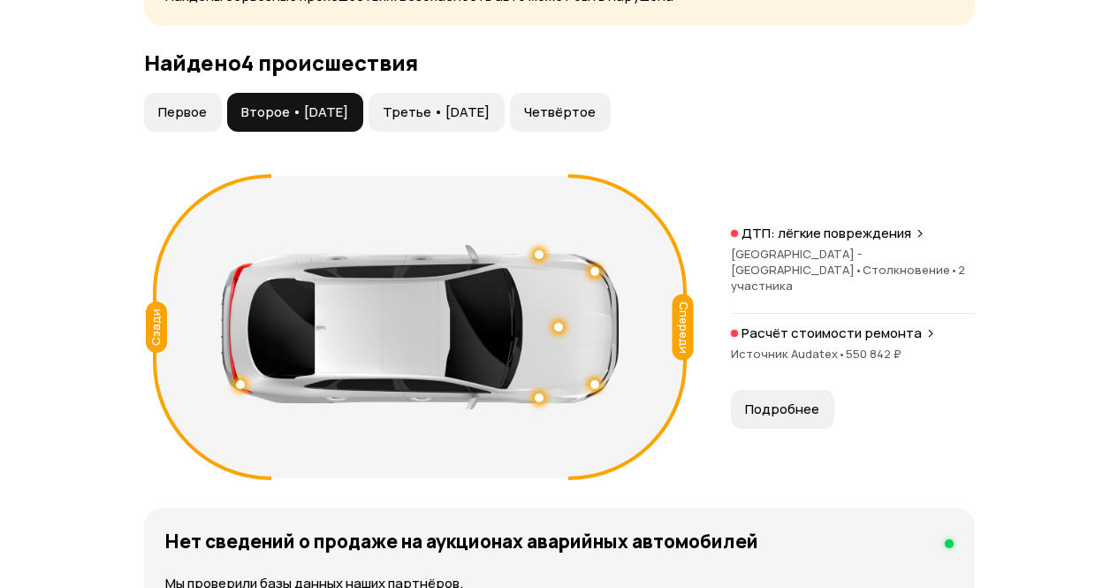
click at [177, 128] on button "Первое" at bounding box center [183, 112] width 78 height 39
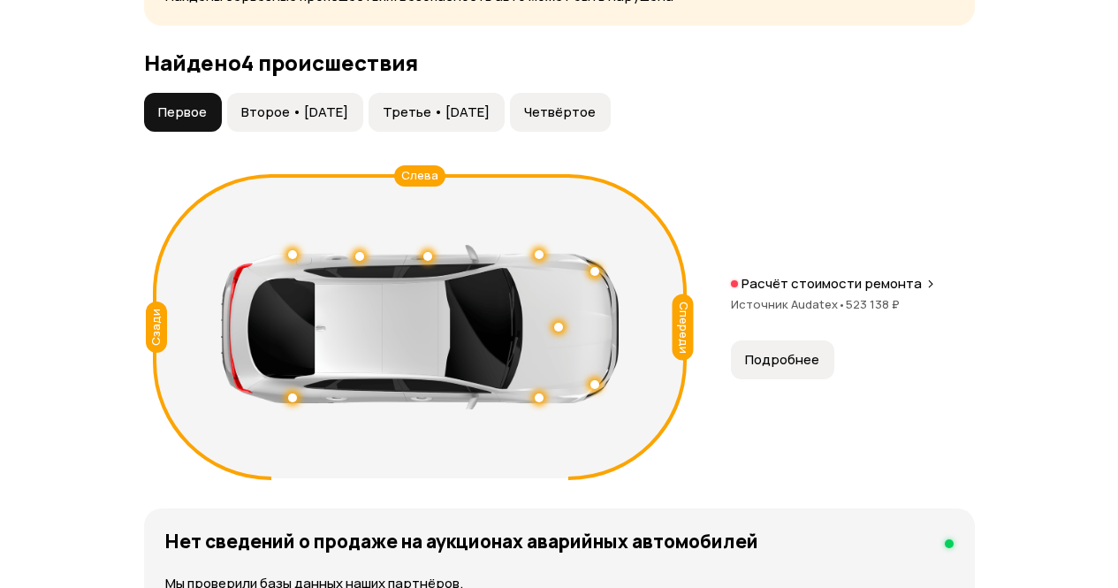
click at [611, 119] on button "Четвёртое" at bounding box center [560, 112] width 101 height 39
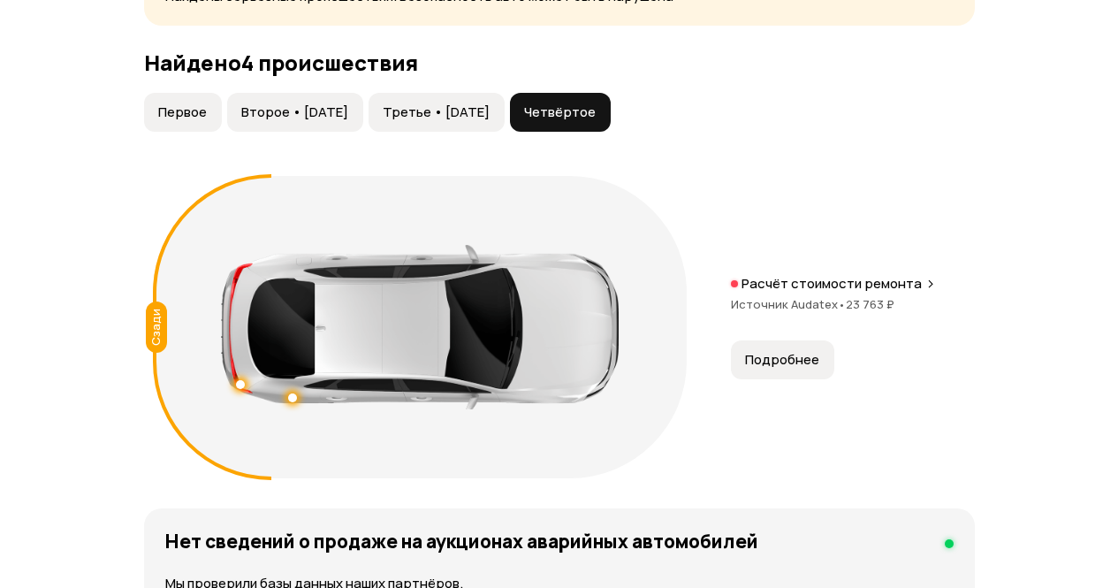
click at [459, 96] on button "Третье • [DATE]" at bounding box center [436, 112] width 136 height 39
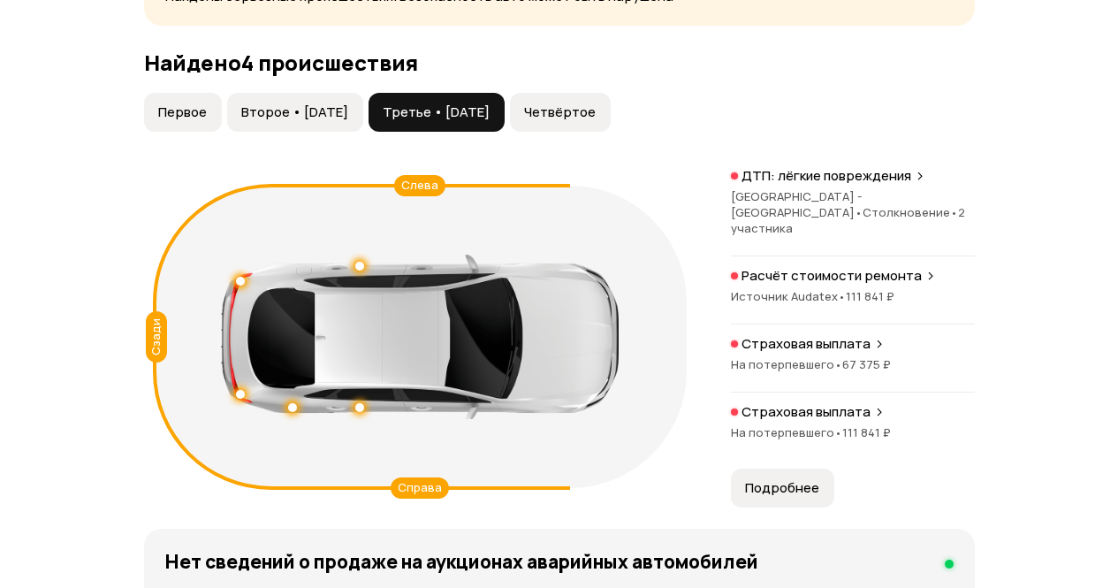
click at [336, 109] on span "Второе • [DATE]" at bounding box center [294, 112] width 107 height 18
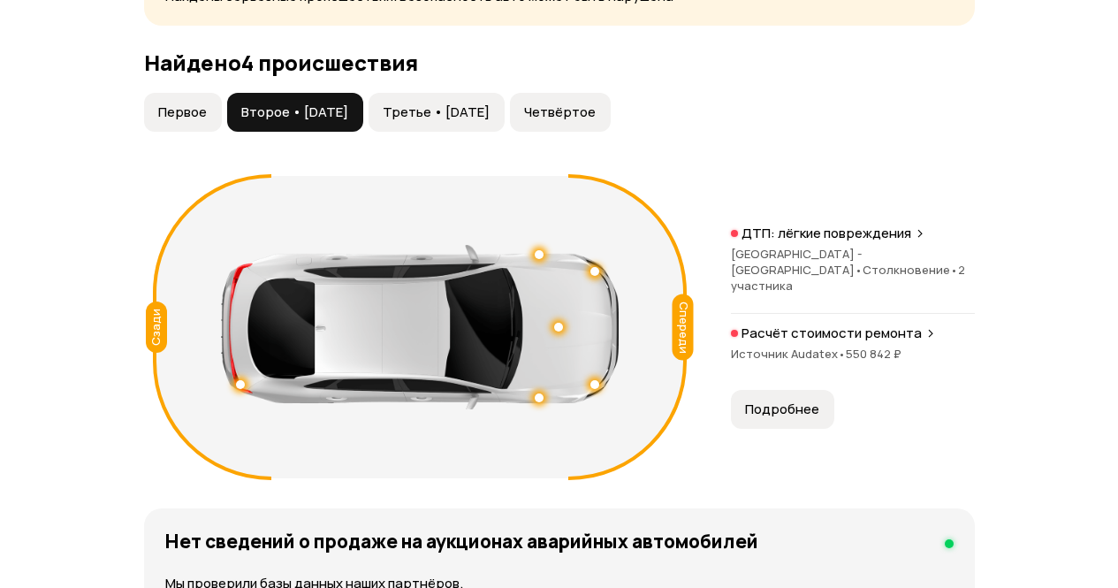
click at [179, 106] on span "Первое" at bounding box center [182, 112] width 49 height 18
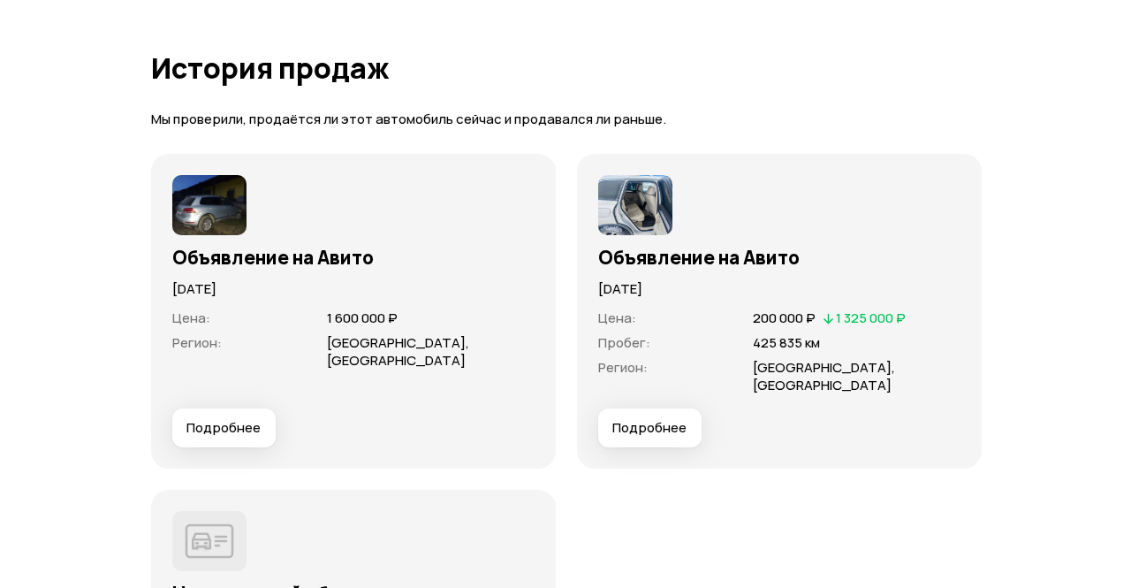
scroll to position [4860, 0]
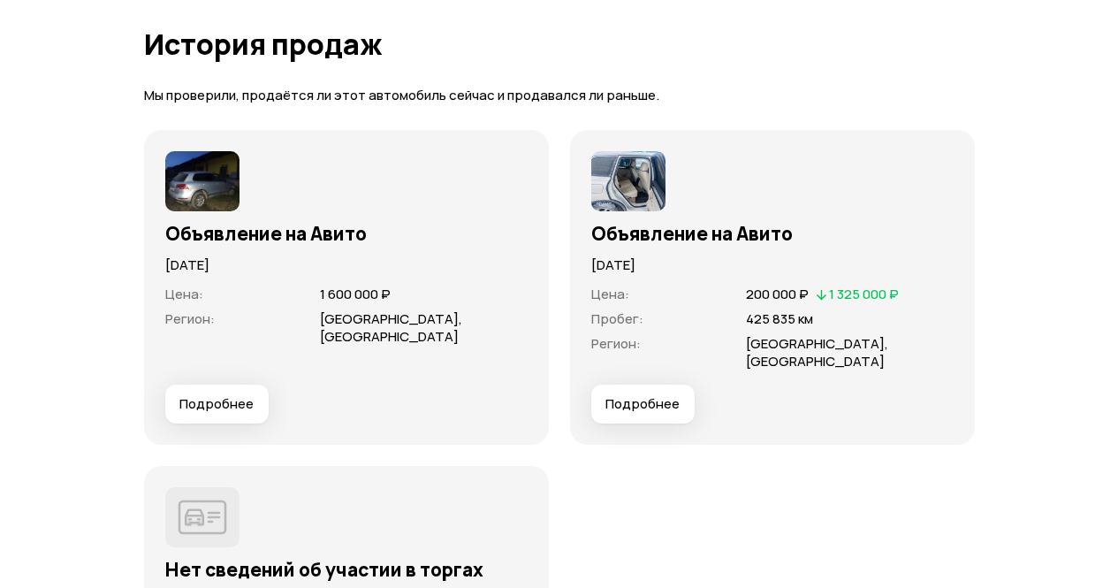
click at [233, 395] on span "Подробнее" at bounding box center [216, 404] width 74 height 18
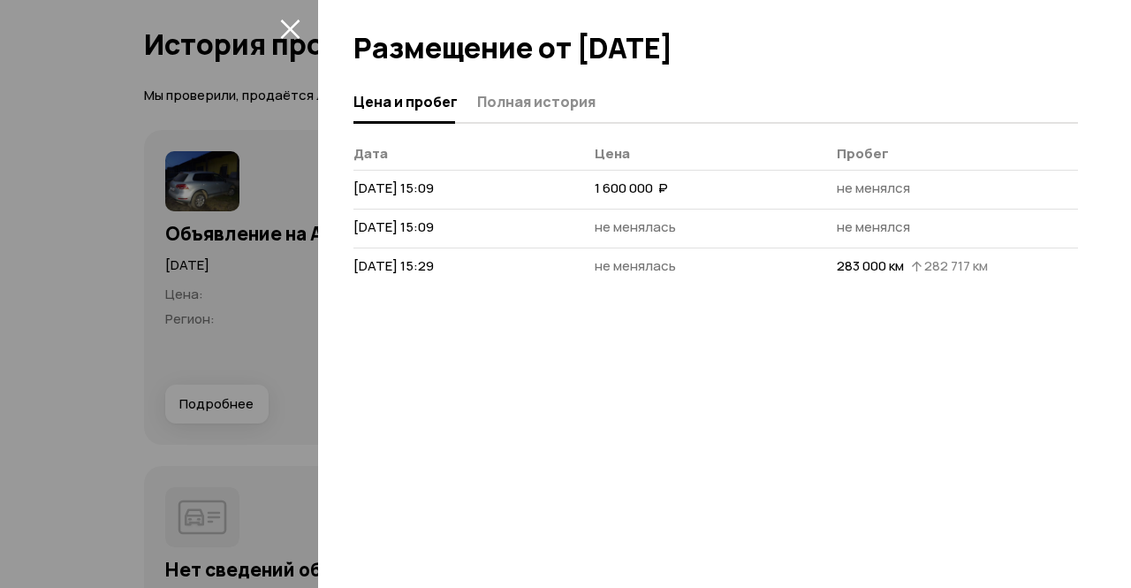
click at [292, 25] on icon "закрыть" at bounding box center [290, 29] width 20 height 20
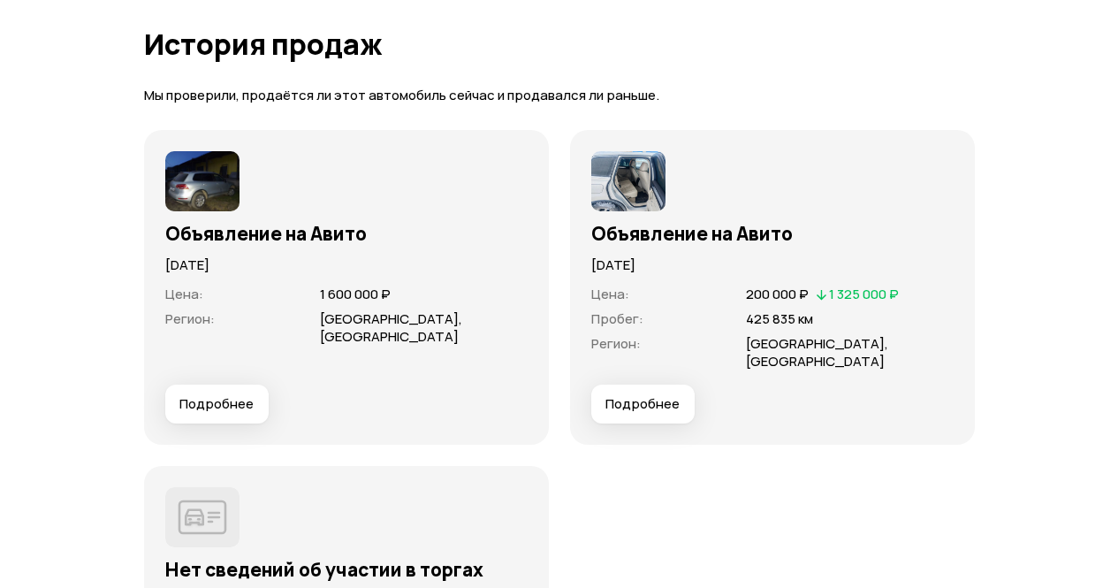
click at [642, 395] on span "Подробнее" at bounding box center [642, 404] width 74 height 18
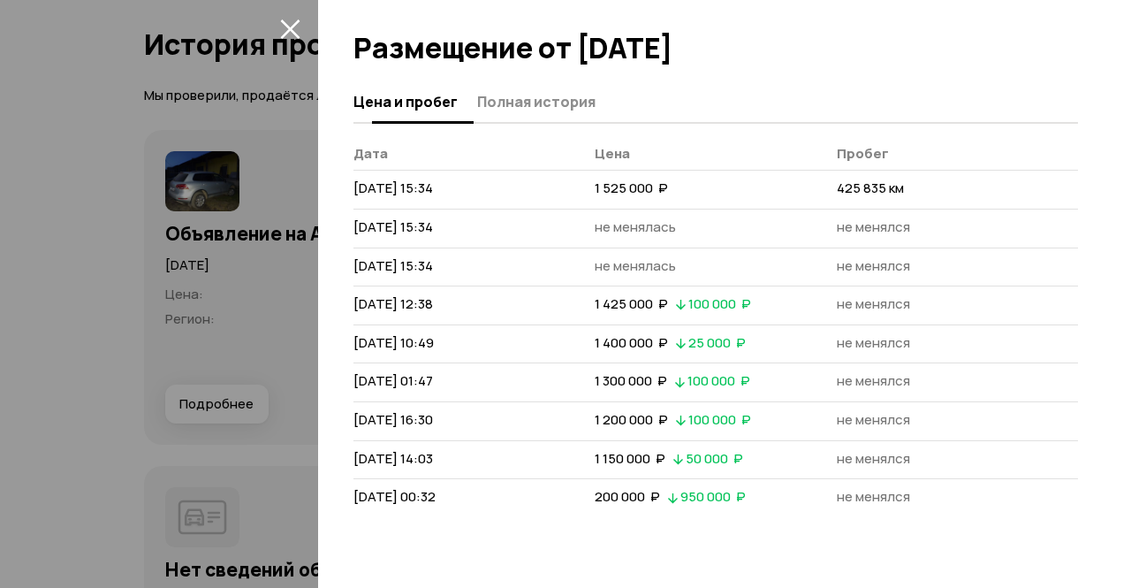
click at [513, 110] on span "Полная история" at bounding box center [536, 102] width 118 height 18
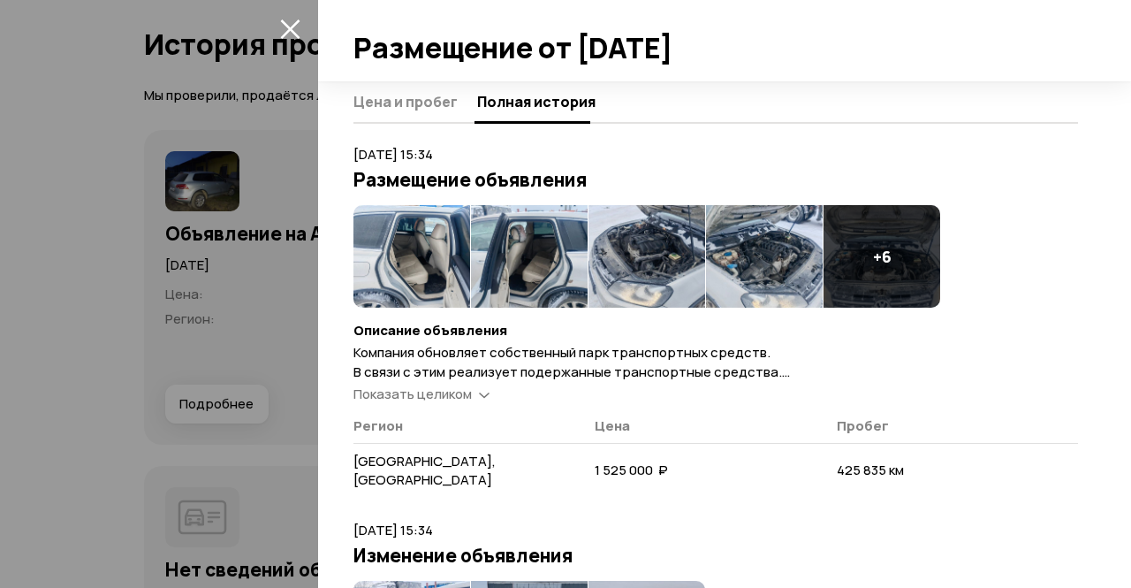
scroll to position [88, 0]
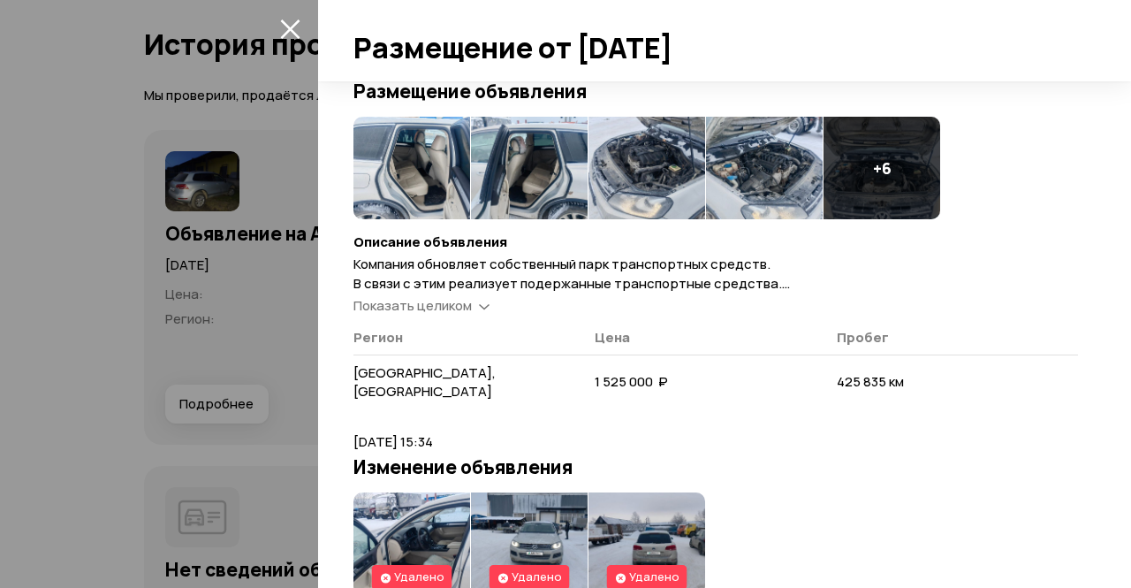
drag, startPoint x: 478, startPoint y: 316, endPoint x: 472, endPoint y: 306, distance: 12.3
click at [477, 315] on article "[DATE] 15:34 Размещение объявления + 6 Описание объявления Компания обновляет с…" at bounding box center [715, 234] width 725 height 355
click at [472, 304] on div "Показать целиком" at bounding box center [421, 306] width 143 height 19
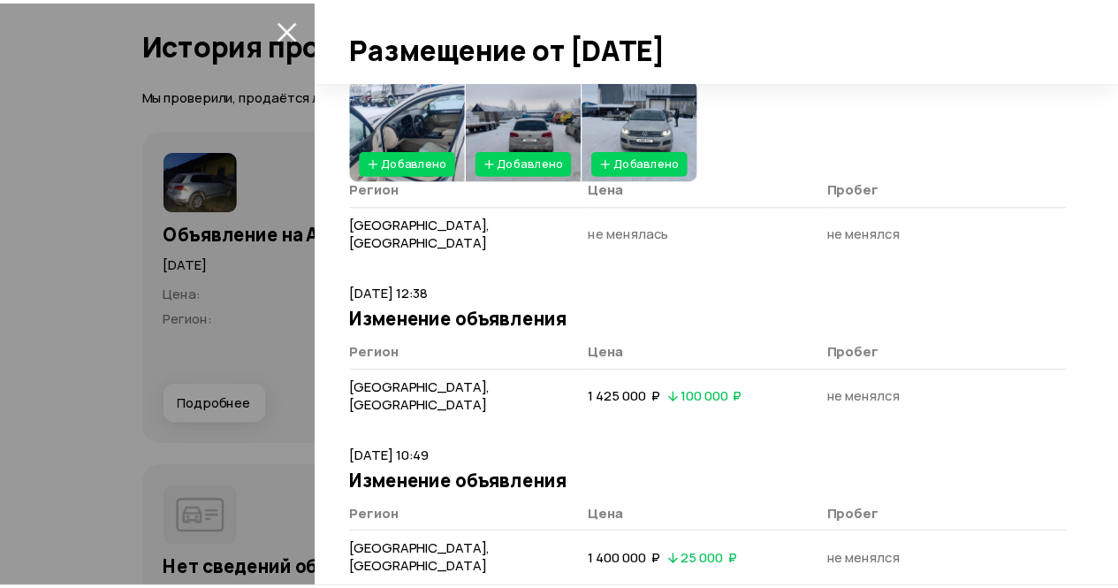
scroll to position [972, 0]
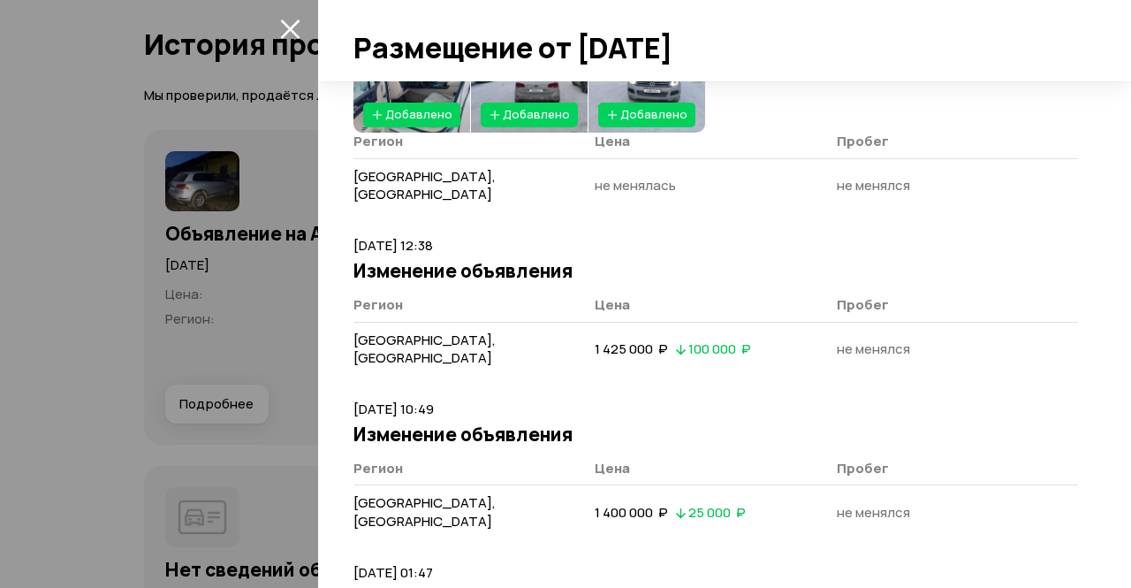
click at [58, 391] on div at bounding box center [565, 294] width 1131 height 588
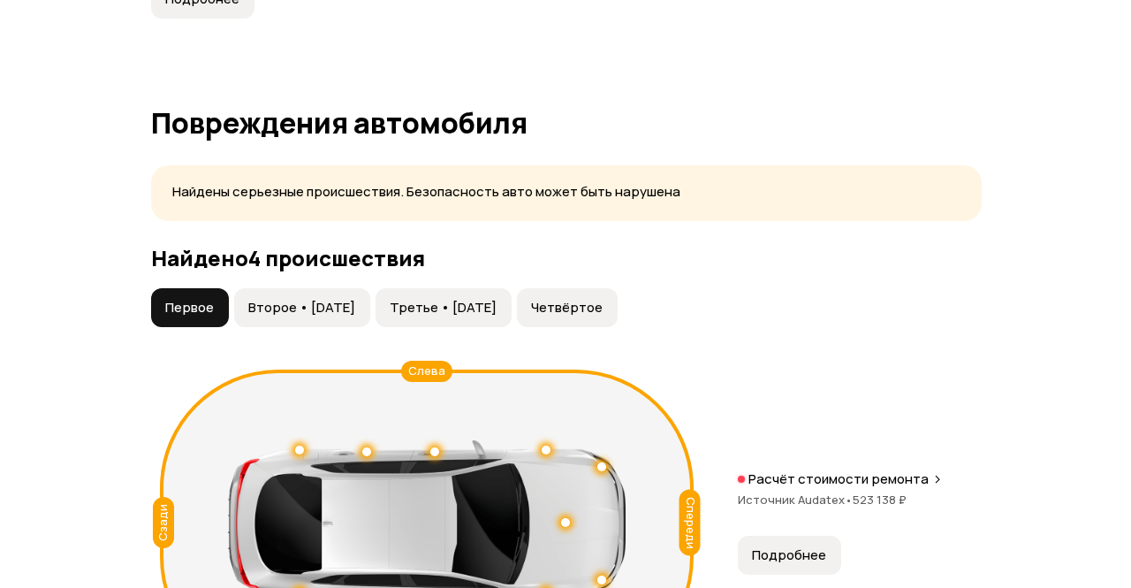
scroll to position [1856, 0]
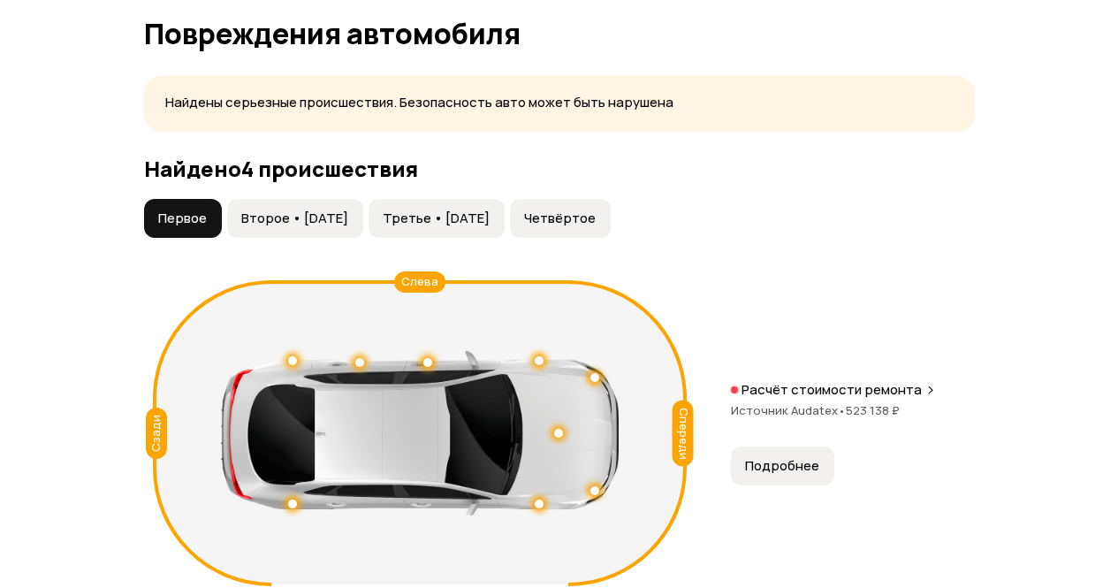
click at [342, 213] on span "Второе • [DATE]" at bounding box center [294, 218] width 107 height 18
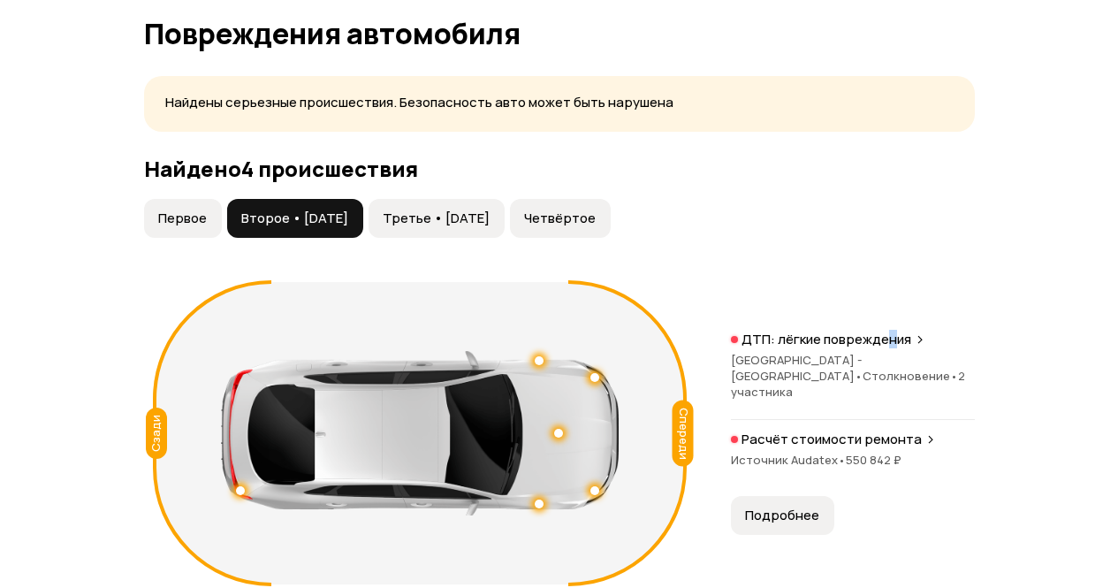
click at [887, 345] on p "ДТП: лёгкие повреждения" at bounding box center [826, 339] width 170 height 18
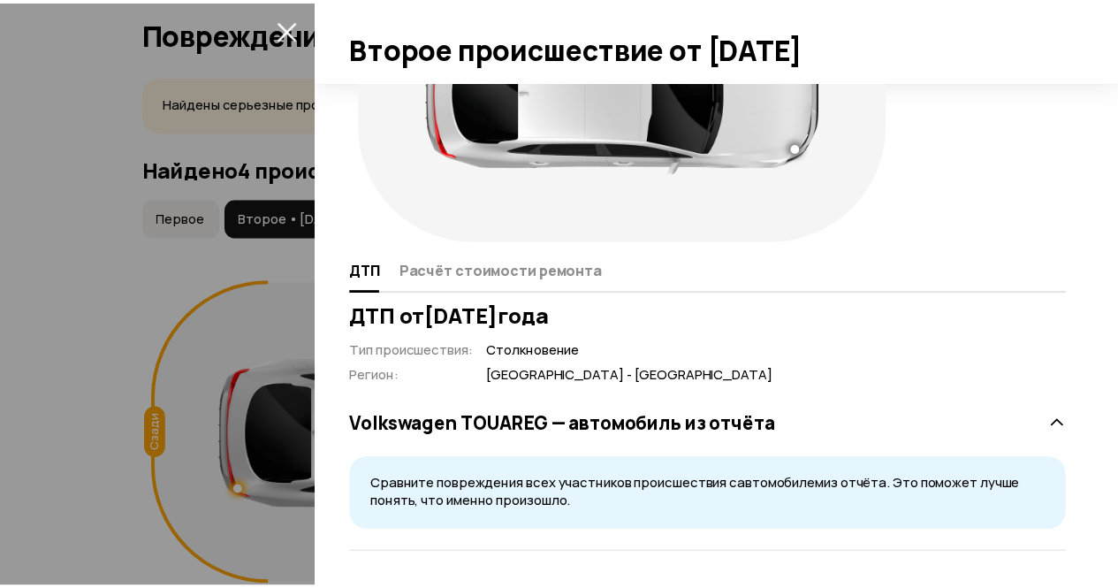
scroll to position [0, 0]
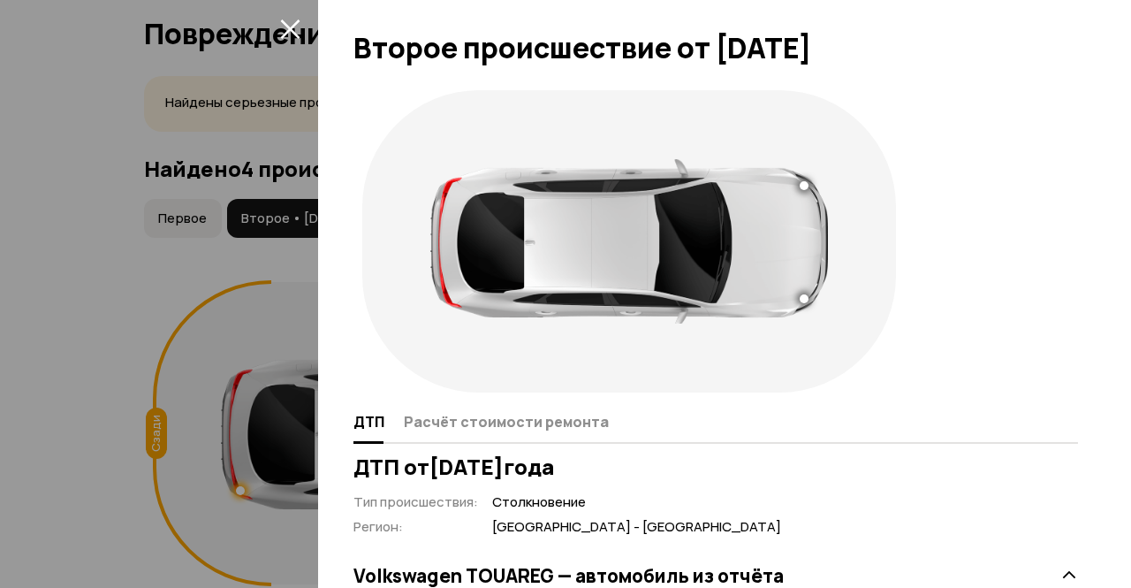
click at [285, 33] on icon "закрыть" at bounding box center [290, 29] width 20 height 20
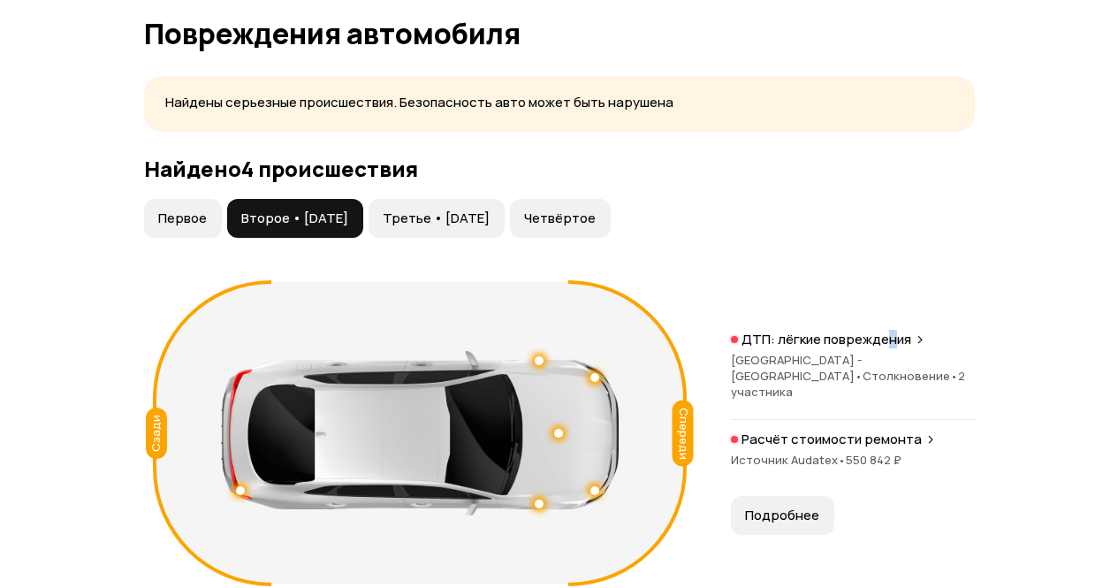
click at [490, 209] on span "Третье • [DATE]" at bounding box center [436, 218] width 107 height 18
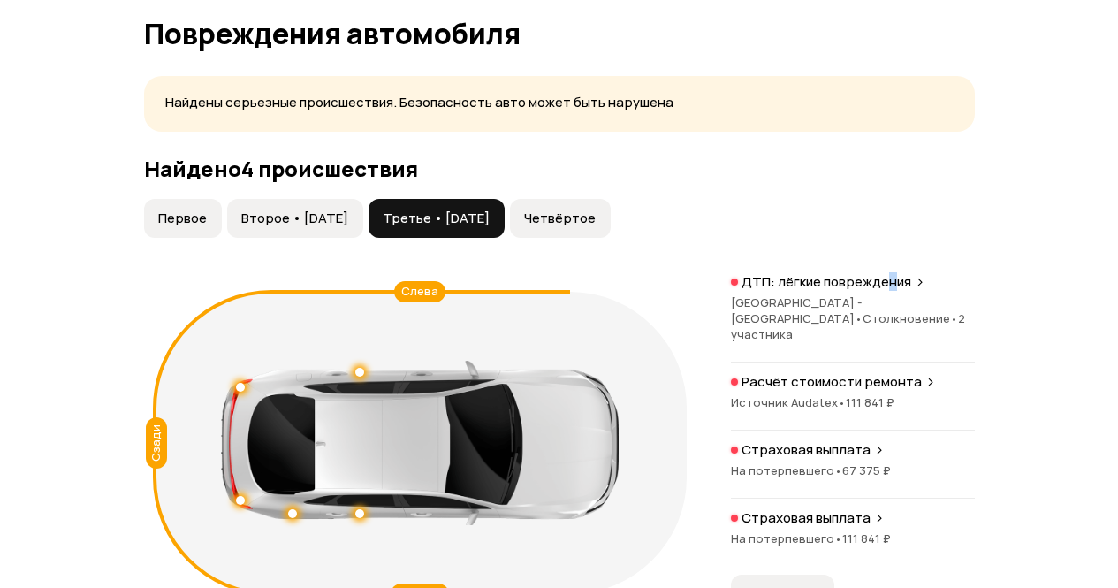
click at [198, 225] on span "Первое" at bounding box center [182, 218] width 49 height 18
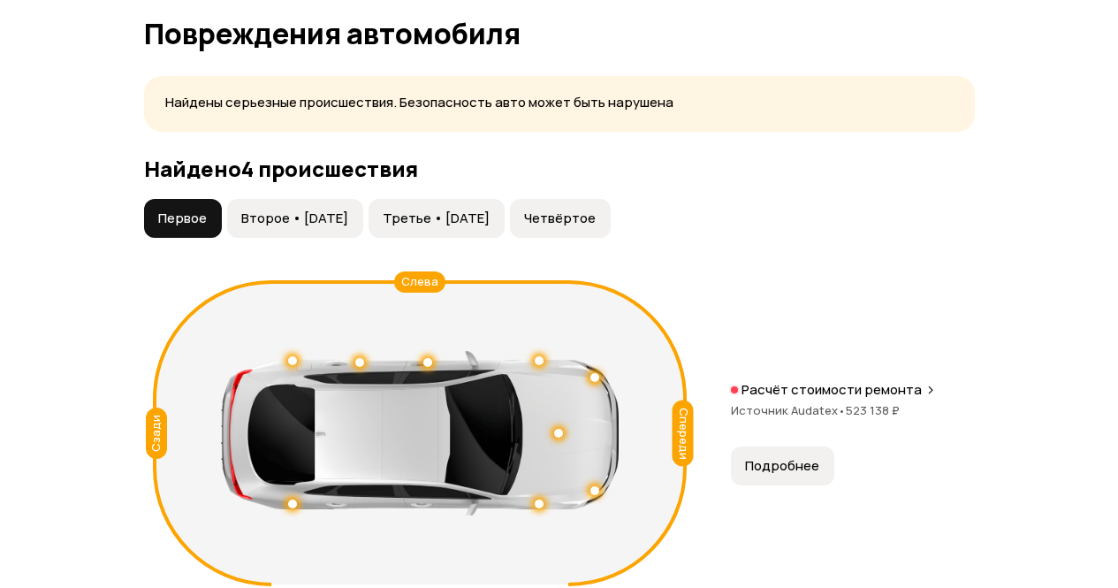
click at [314, 218] on span "Второе • [DATE]" at bounding box center [294, 218] width 107 height 18
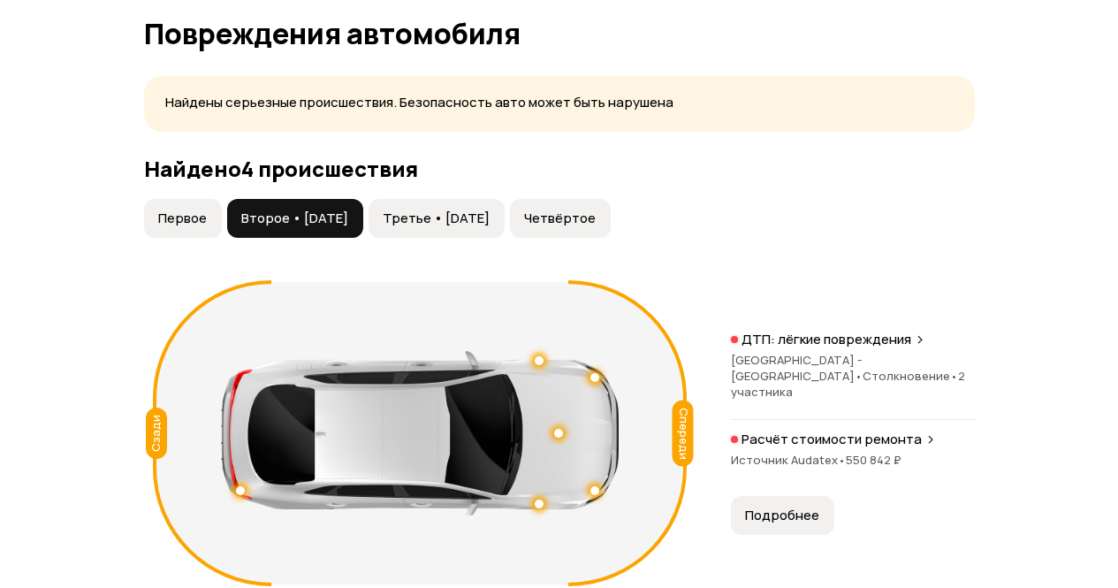
click at [183, 217] on span "Первое" at bounding box center [182, 218] width 49 height 18
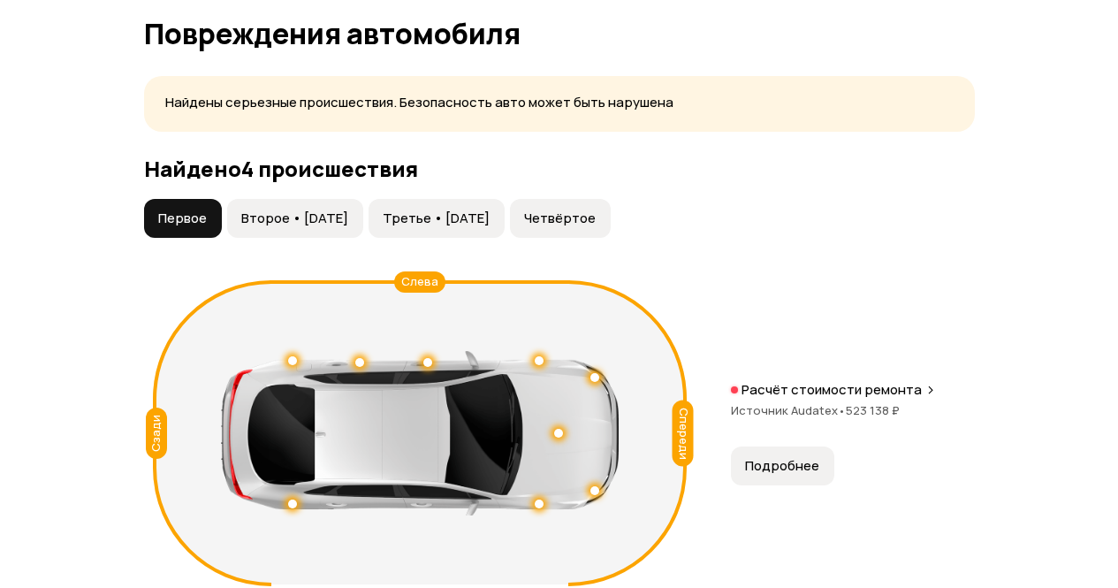
click at [286, 217] on span "Второе • [DATE]" at bounding box center [294, 218] width 107 height 18
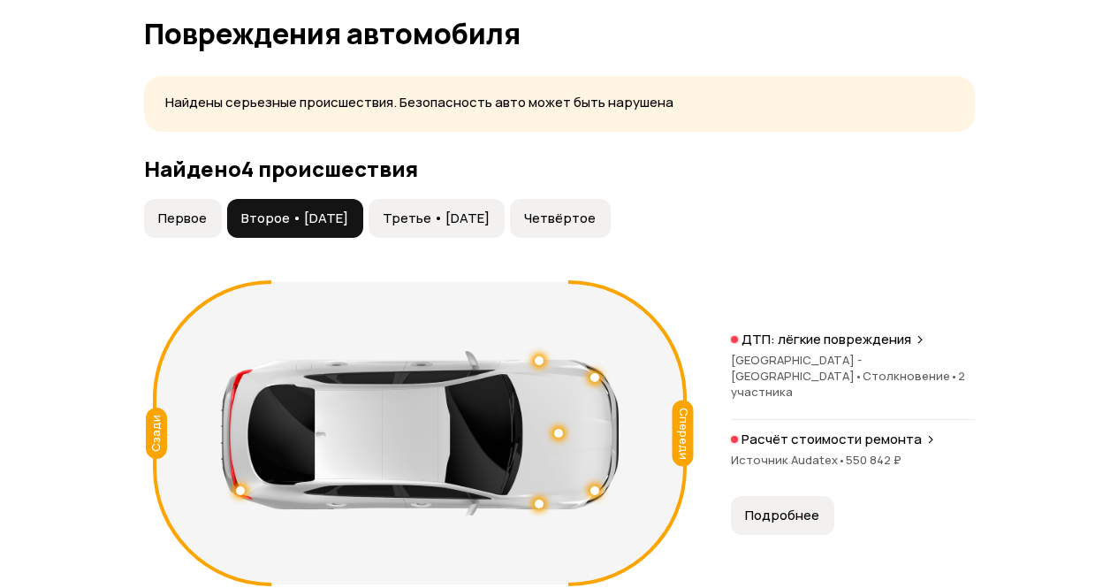
click at [448, 224] on span "Третье • [DATE]" at bounding box center [436, 218] width 107 height 18
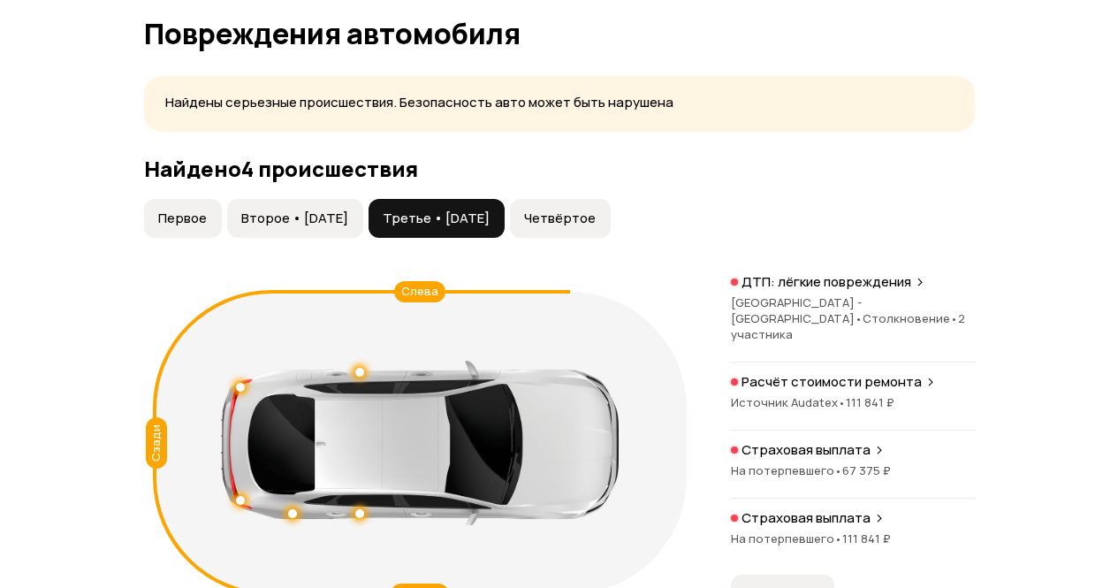
click at [283, 211] on span "Второе • [DATE]" at bounding box center [294, 218] width 107 height 18
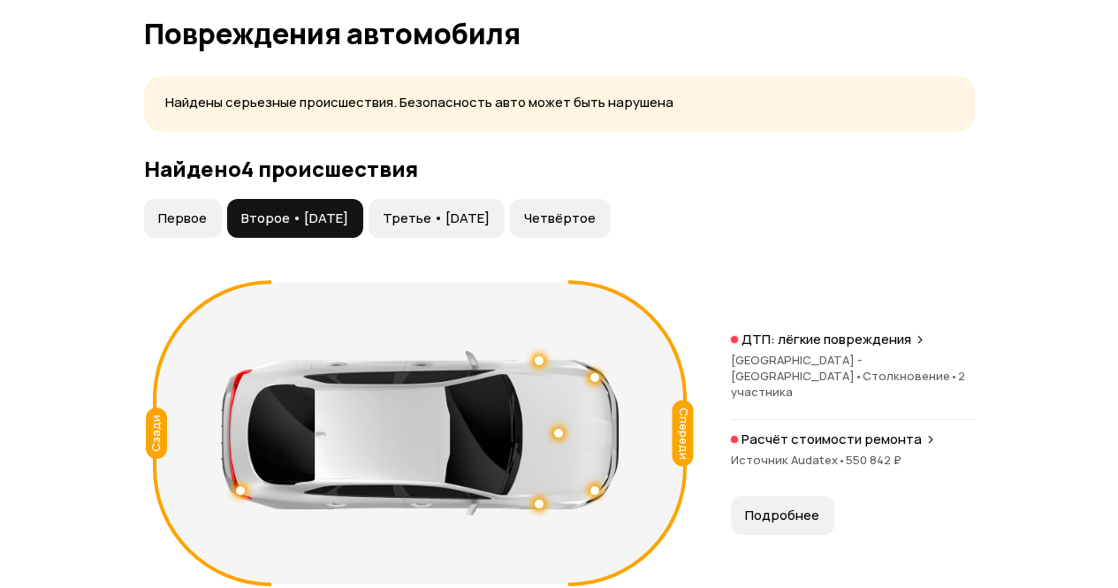
drag, startPoint x: 437, startPoint y: 213, endPoint x: 327, endPoint y: 208, distance: 110.6
click at [437, 214] on span "Третье • [DATE]" at bounding box center [436, 218] width 107 height 18
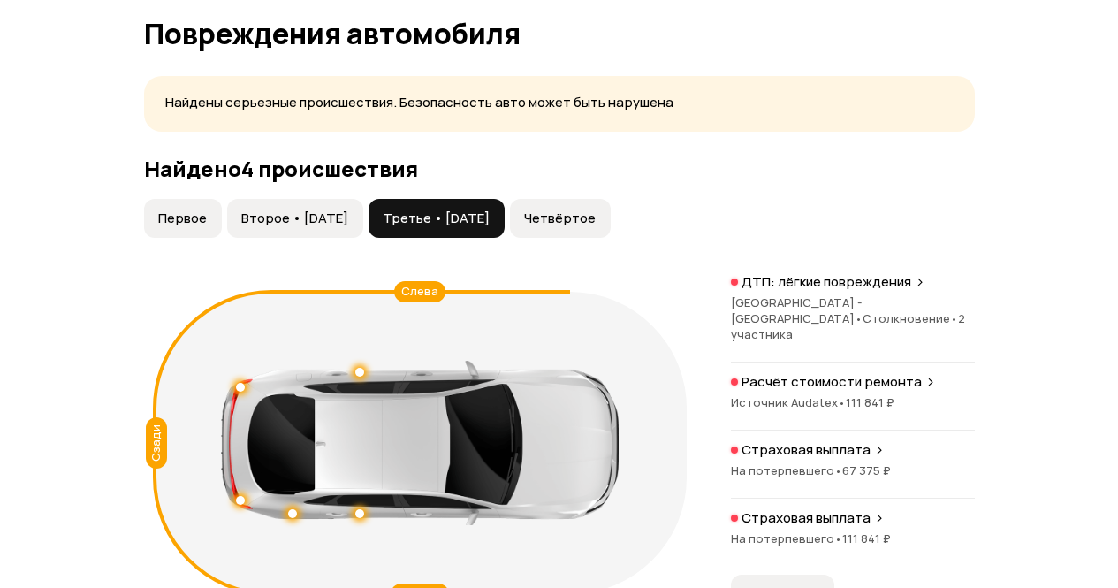
drag, startPoint x: 194, startPoint y: 231, endPoint x: 293, endPoint y: 222, distance: 99.4
click at [194, 231] on button "Первое" at bounding box center [183, 218] width 78 height 39
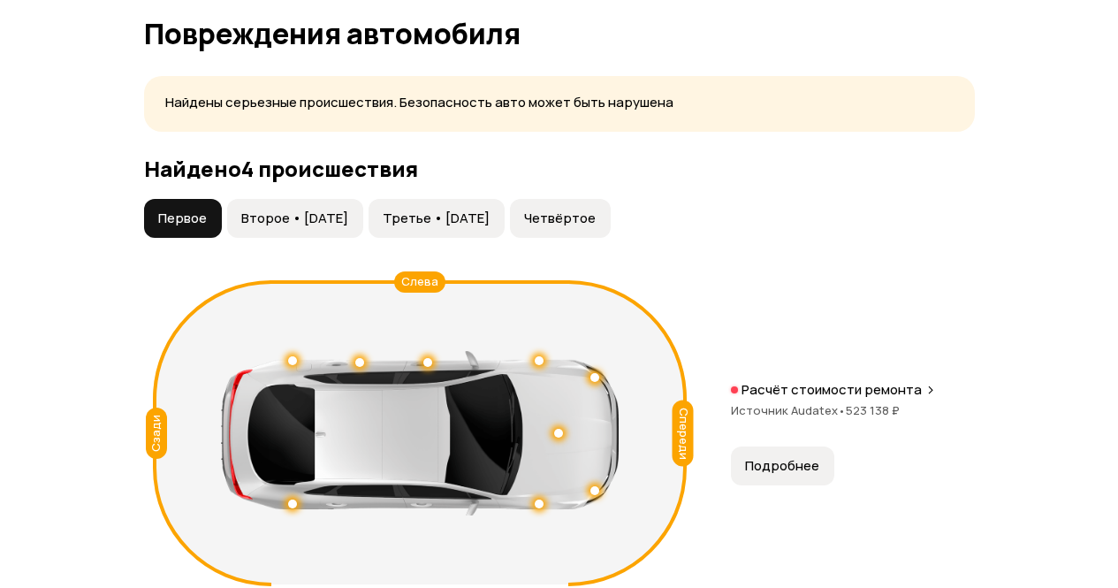
click at [312, 217] on span "Второе • [DATE]" at bounding box center [294, 218] width 107 height 18
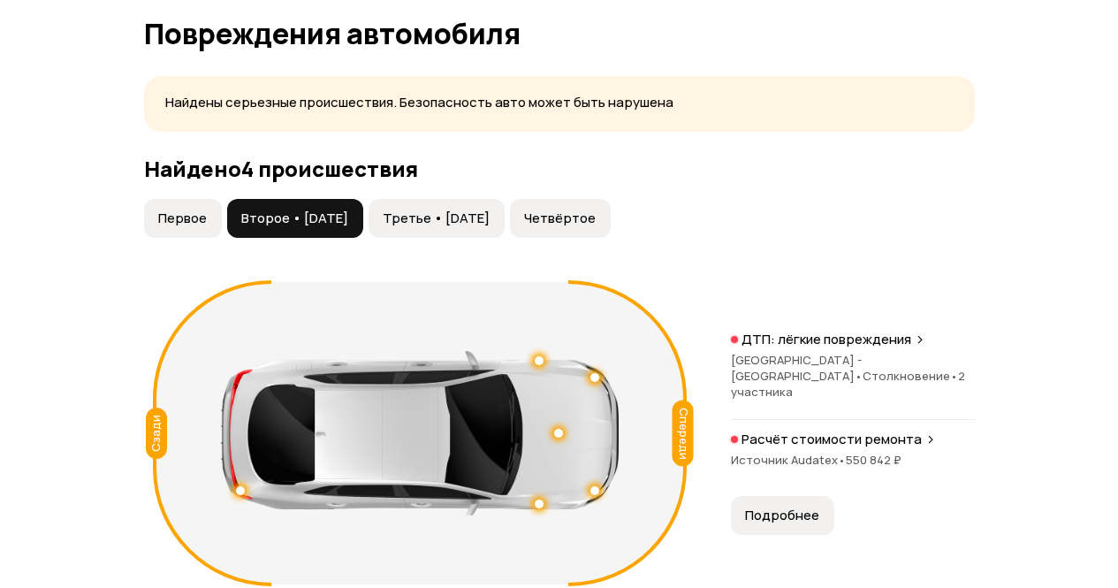
click at [213, 209] on button "Первое" at bounding box center [183, 218] width 78 height 39
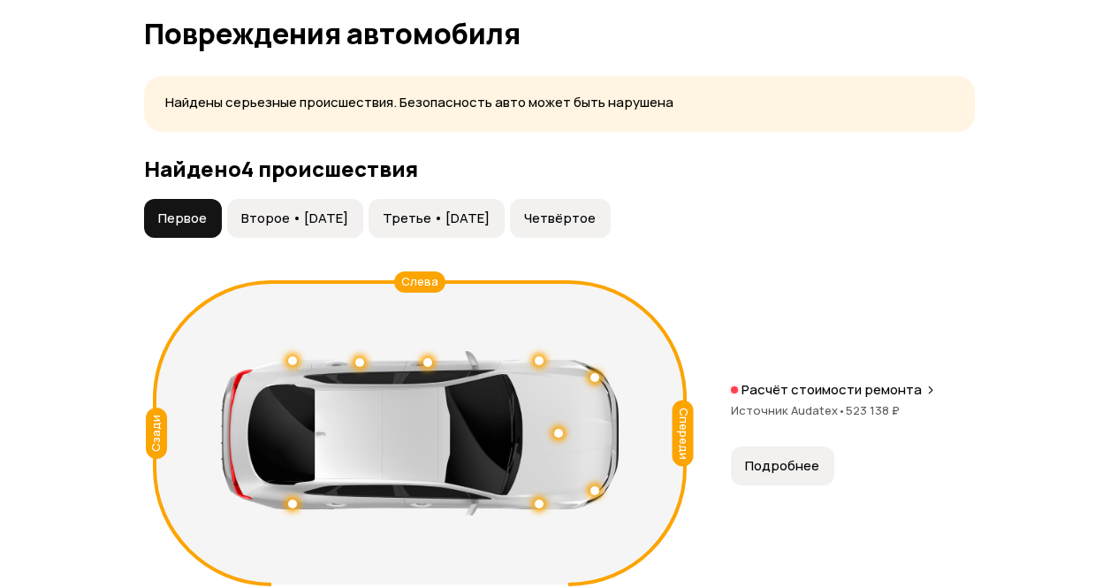
click at [298, 216] on span "Второе • [DATE]" at bounding box center [294, 218] width 107 height 18
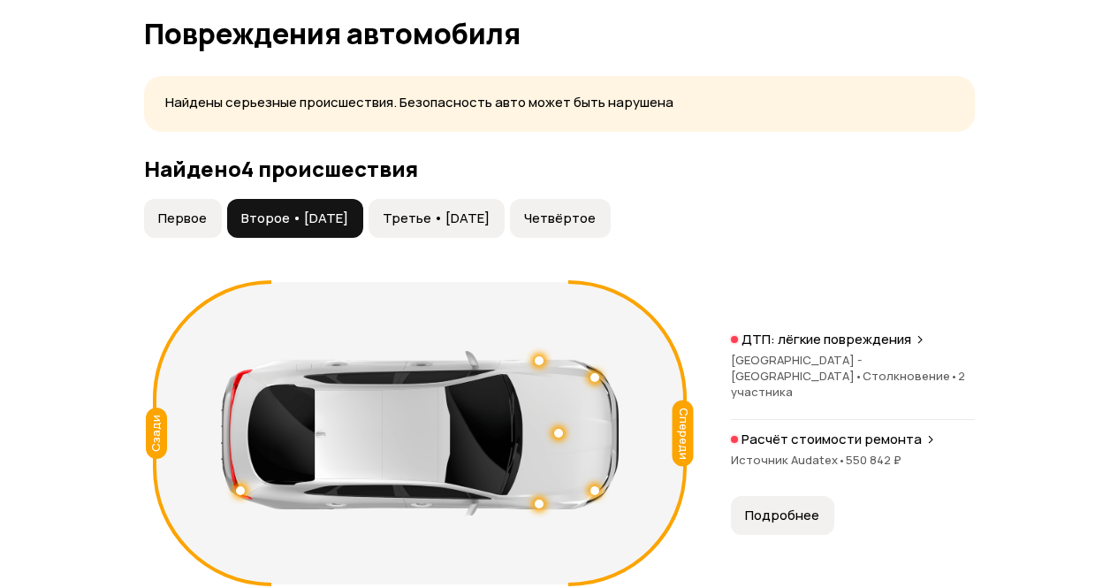
click at [398, 220] on button "Третье • [DATE]" at bounding box center [436, 218] width 136 height 39
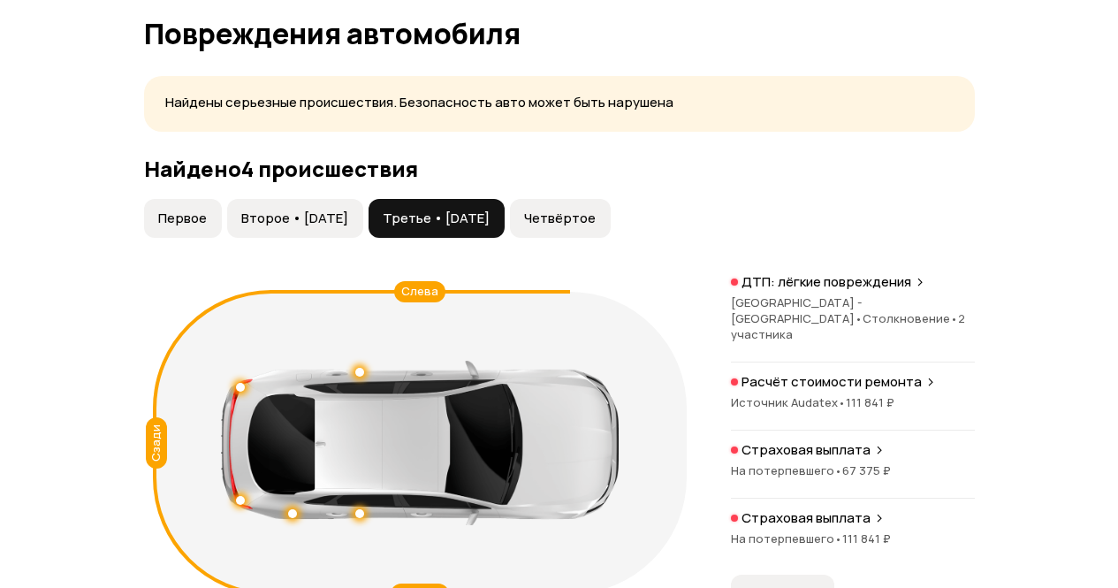
click at [596, 211] on span "Четвёртое" at bounding box center [560, 218] width 72 height 18
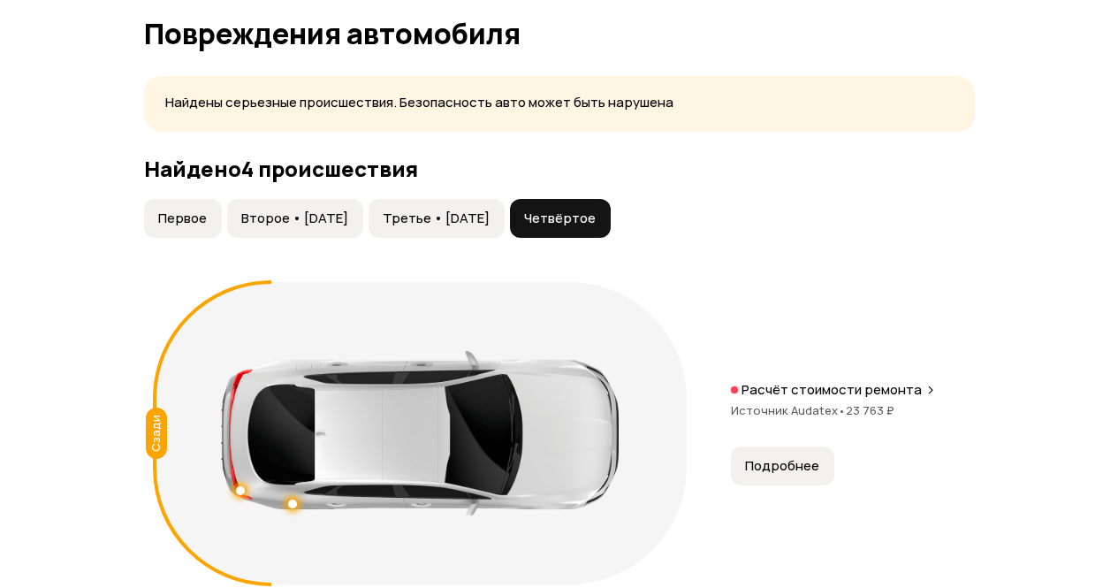
click at [471, 214] on span "Третье • [DATE]" at bounding box center [436, 218] width 107 height 18
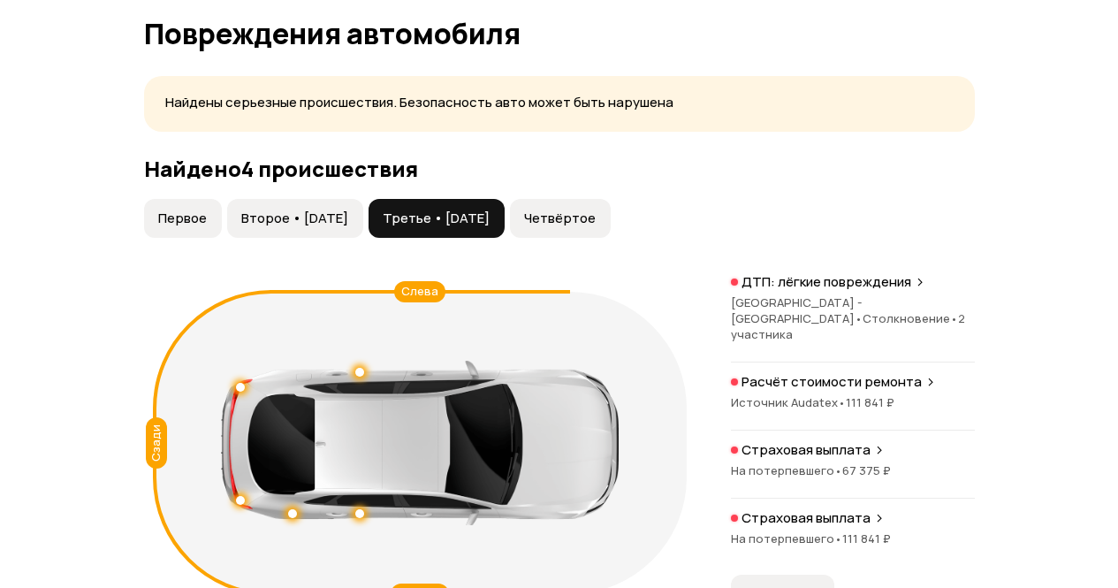
click at [321, 218] on span "Второе • [DATE]" at bounding box center [294, 218] width 107 height 18
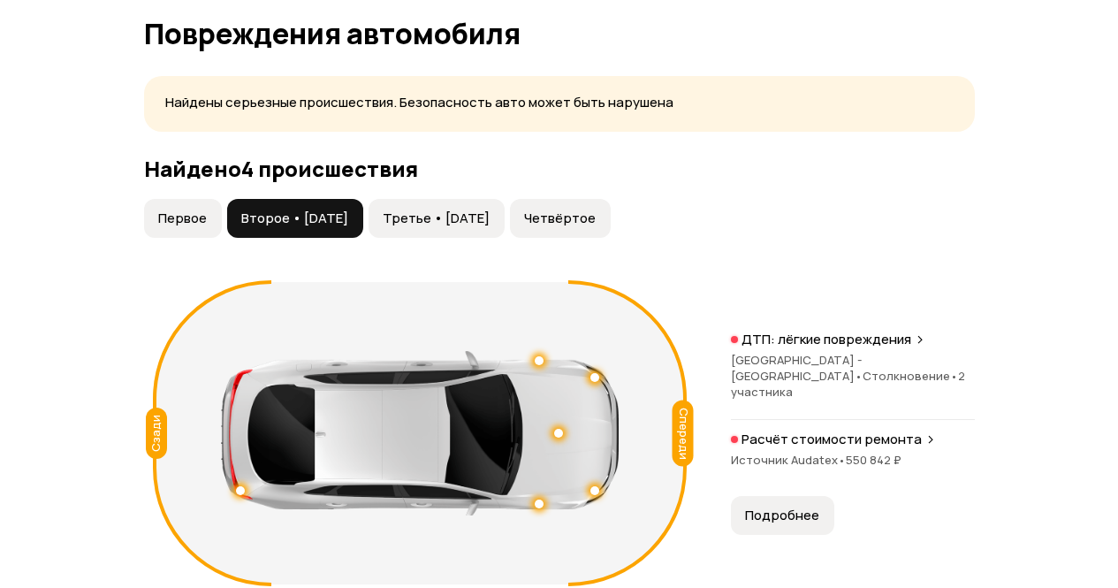
click at [173, 225] on span "Первое" at bounding box center [182, 218] width 49 height 18
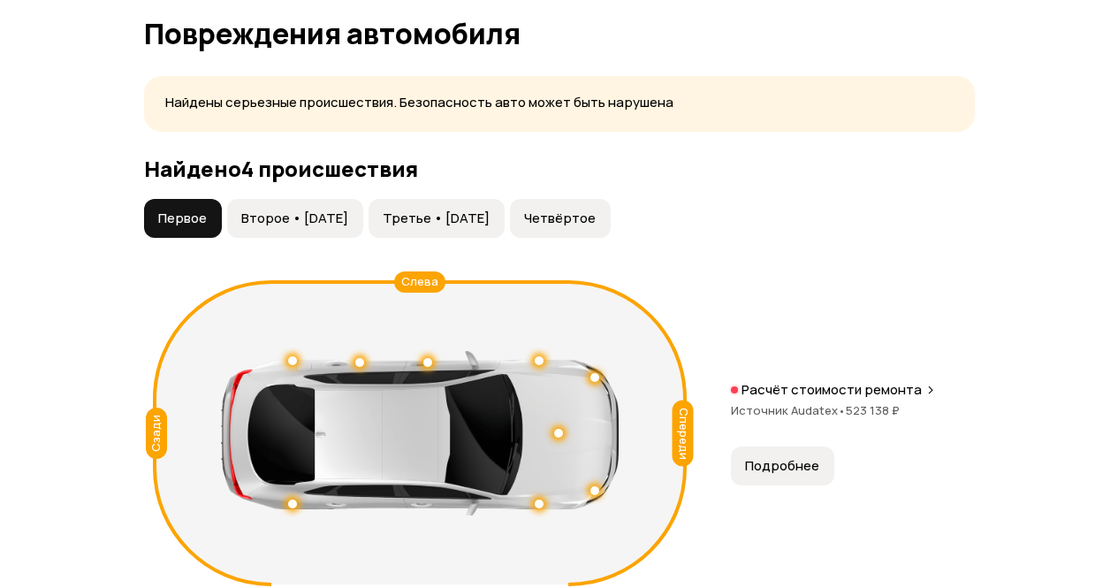
click at [301, 217] on span "Второе • [DATE]" at bounding box center [294, 218] width 107 height 18
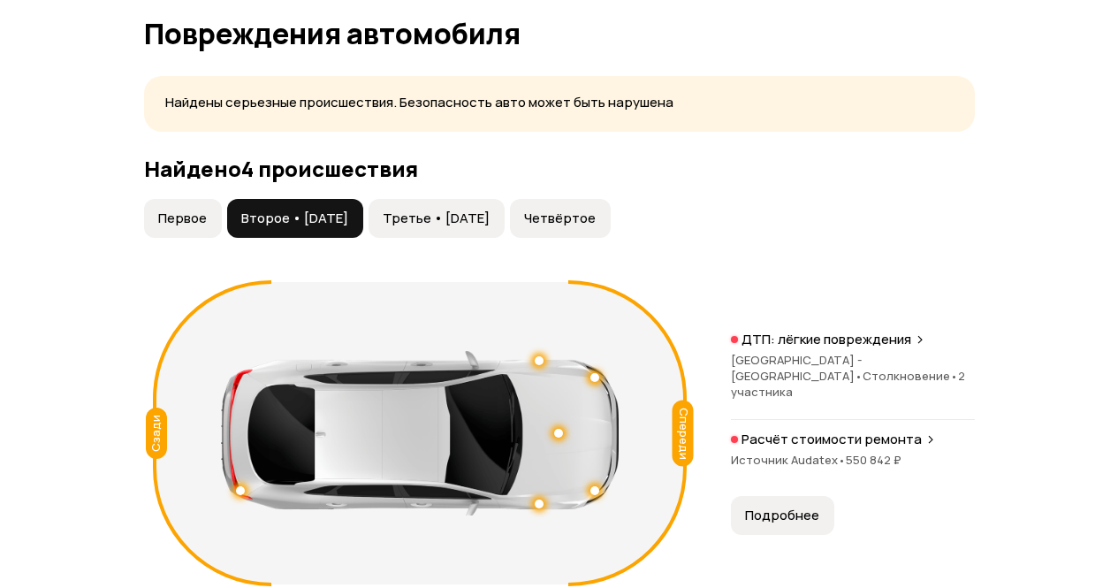
click at [460, 211] on span "Третье • [DATE]" at bounding box center [436, 218] width 107 height 18
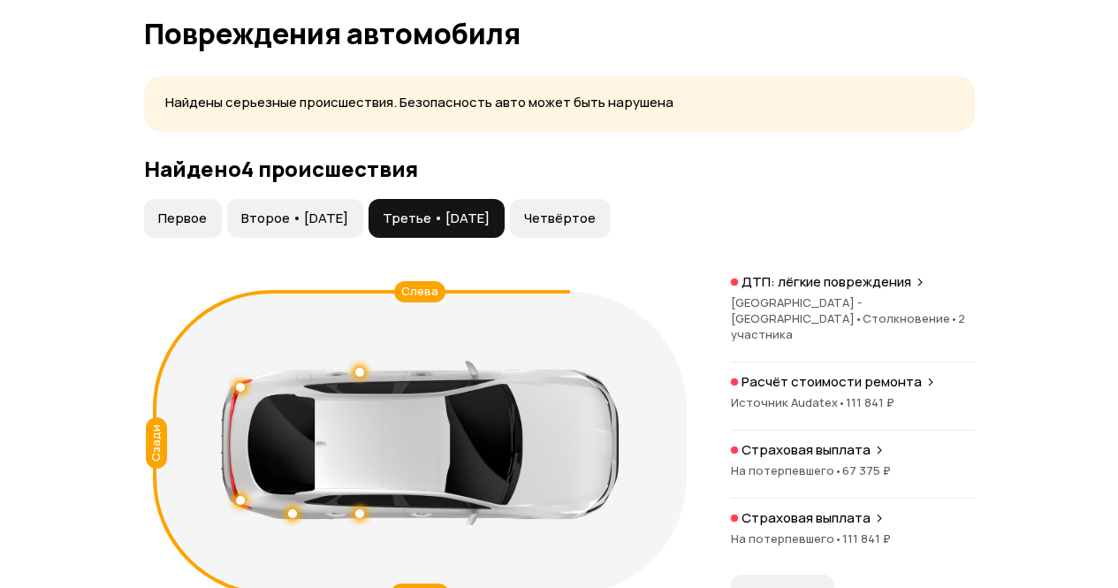
click at [604, 229] on button "Четвёртое" at bounding box center [560, 218] width 101 height 39
